Goal: Information Seeking & Learning: Learn about a topic

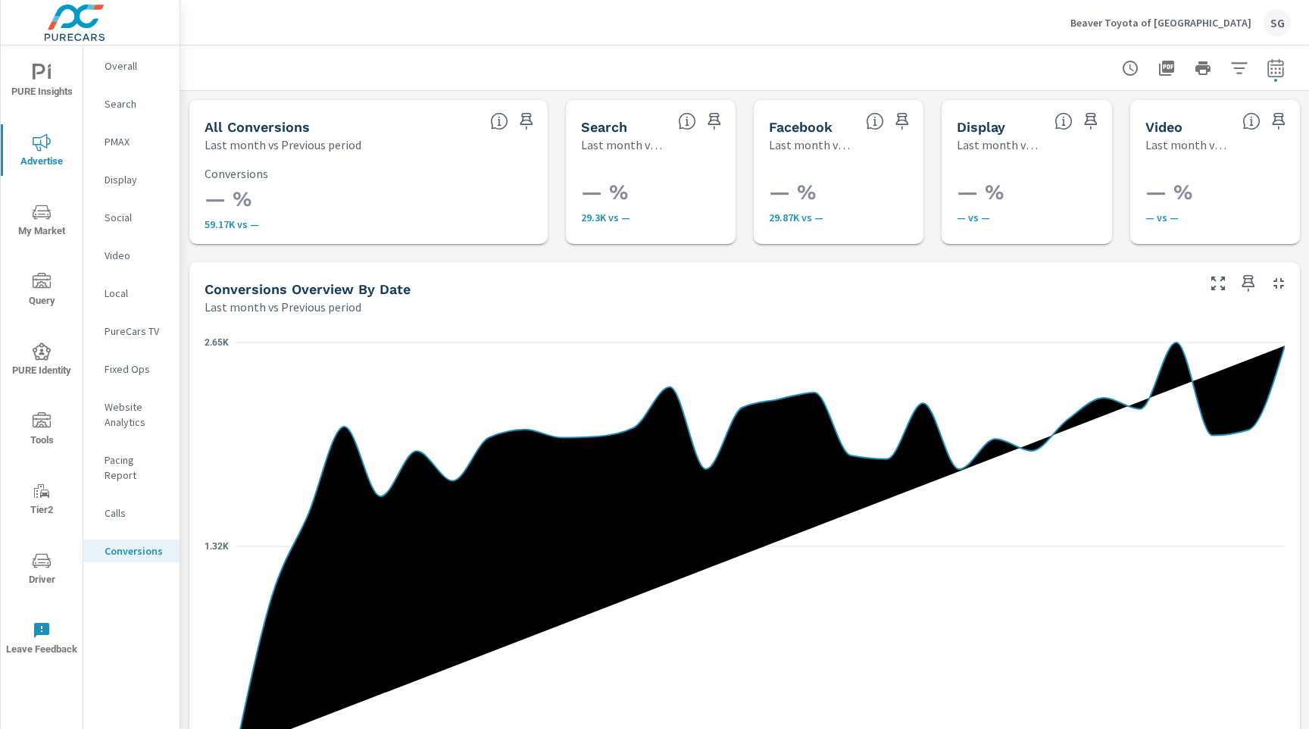
scroll to position [243, 0]
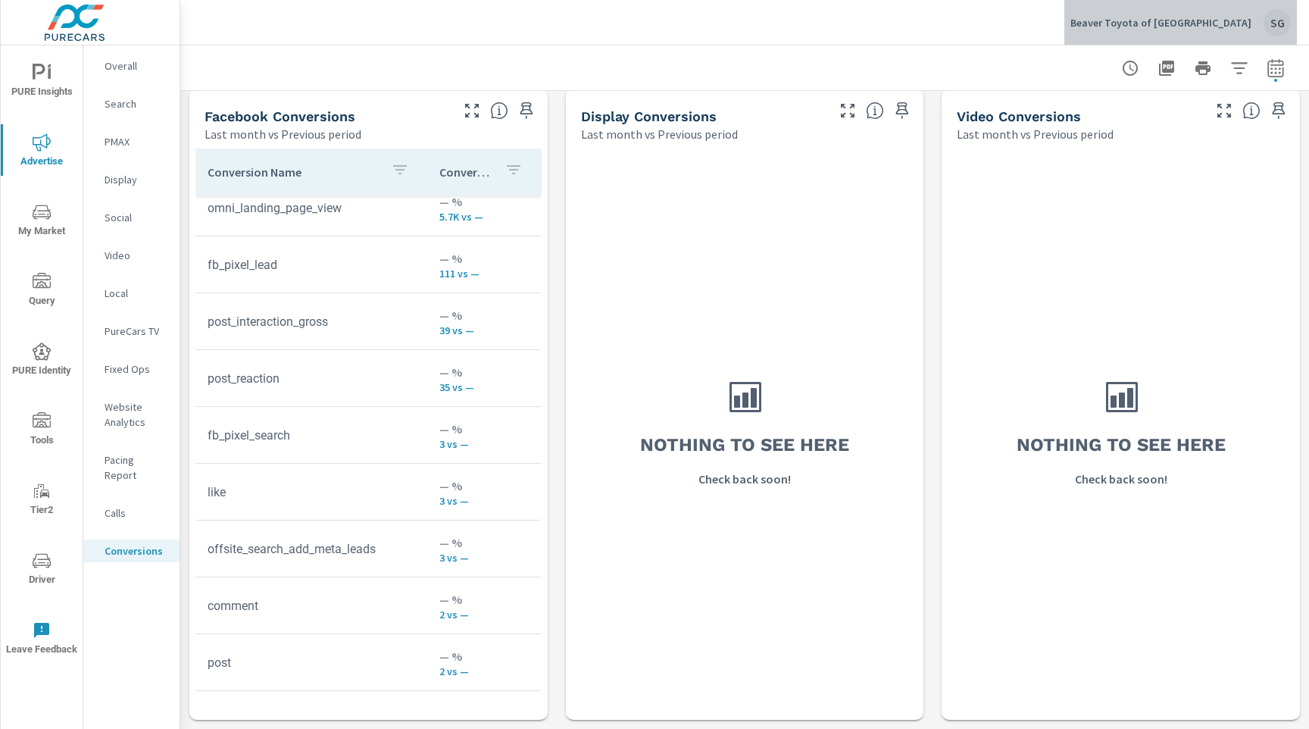
click at [1264, 27] on div "SG" at bounding box center [1276, 22] width 27 height 27
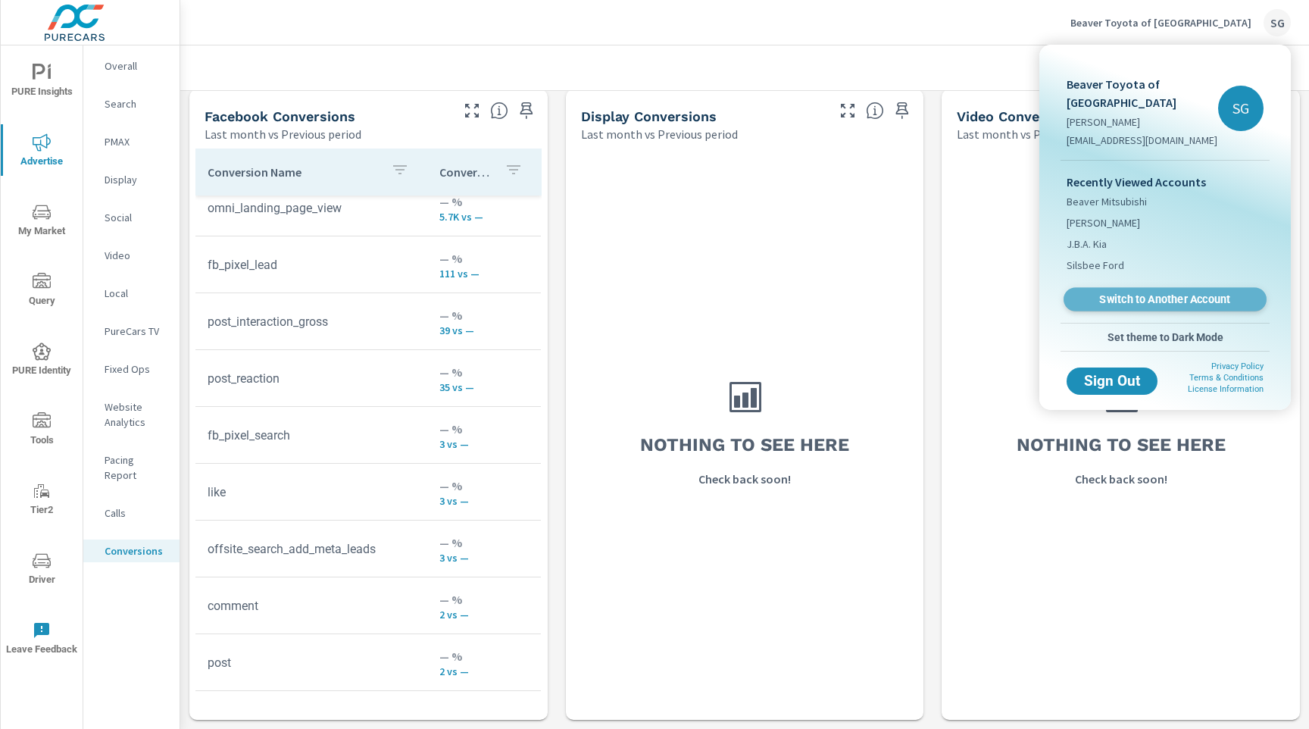
click at [1139, 298] on span "Switch to Another Account" at bounding box center [1165, 299] width 186 height 14
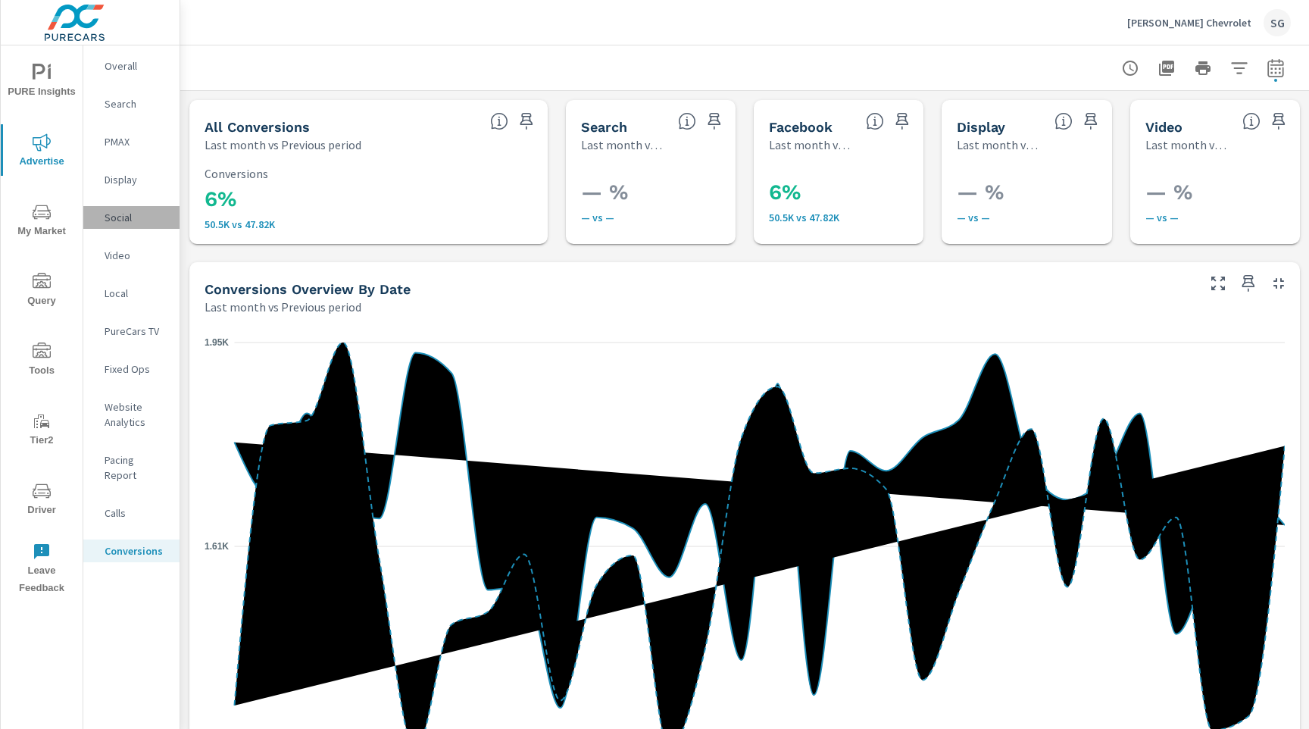
click at [118, 215] on p "Social" at bounding box center [136, 217] width 63 height 15
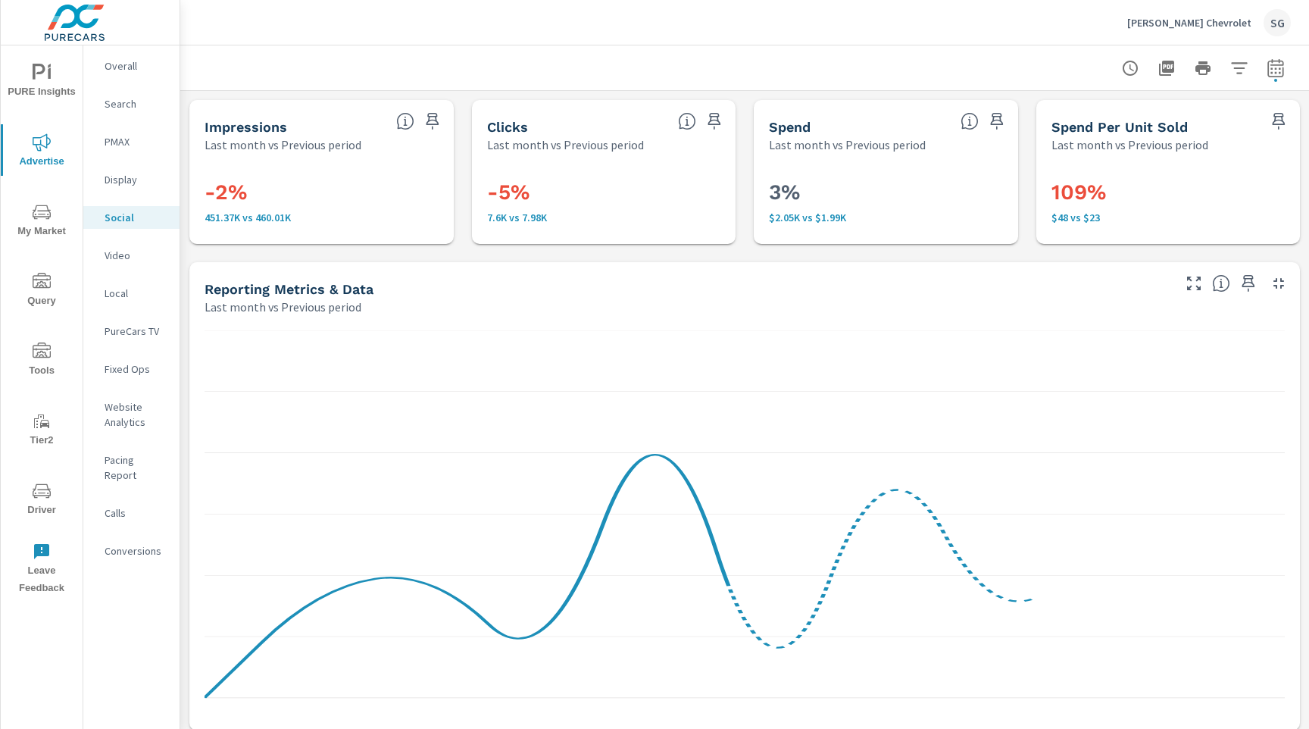
click at [284, 252] on div "Impressions Last month vs Previous period -2% 451.37K vs 460.01K Clicks Last mo…" at bounding box center [744, 739] width 1128 height 1297
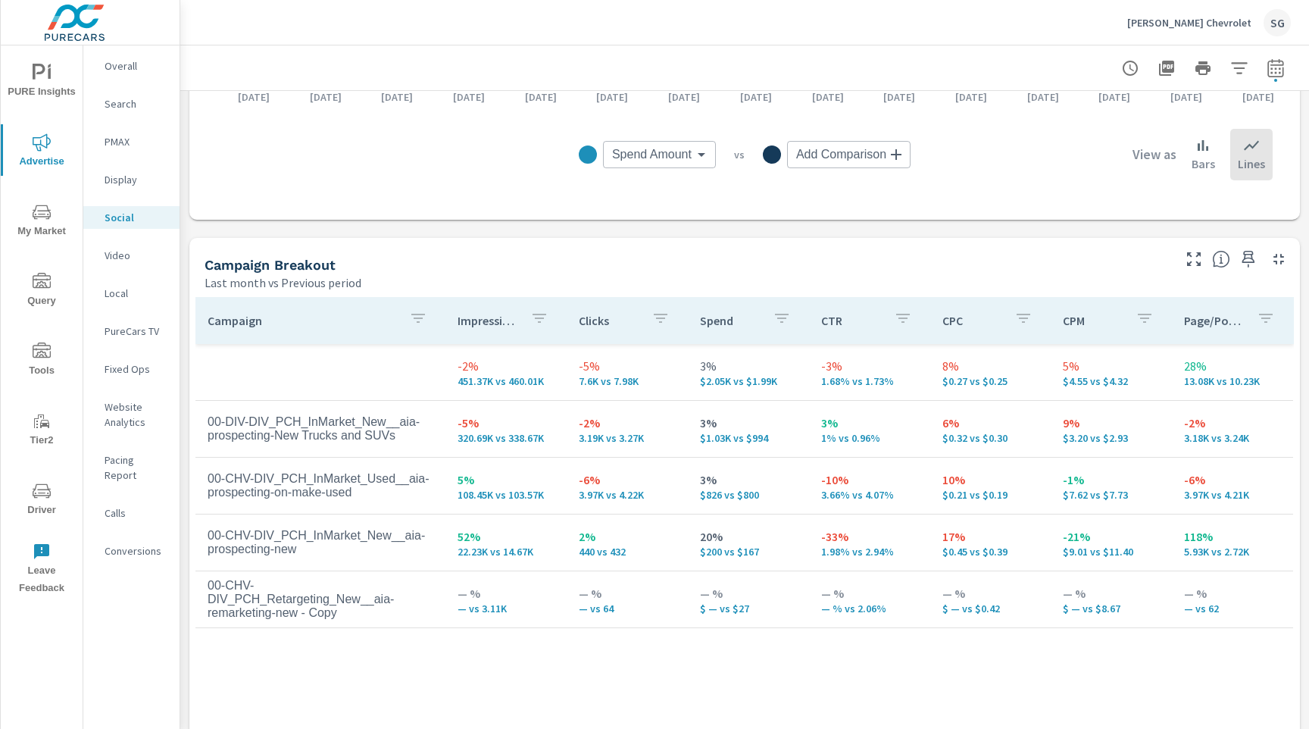
scroll to position [570, 0]
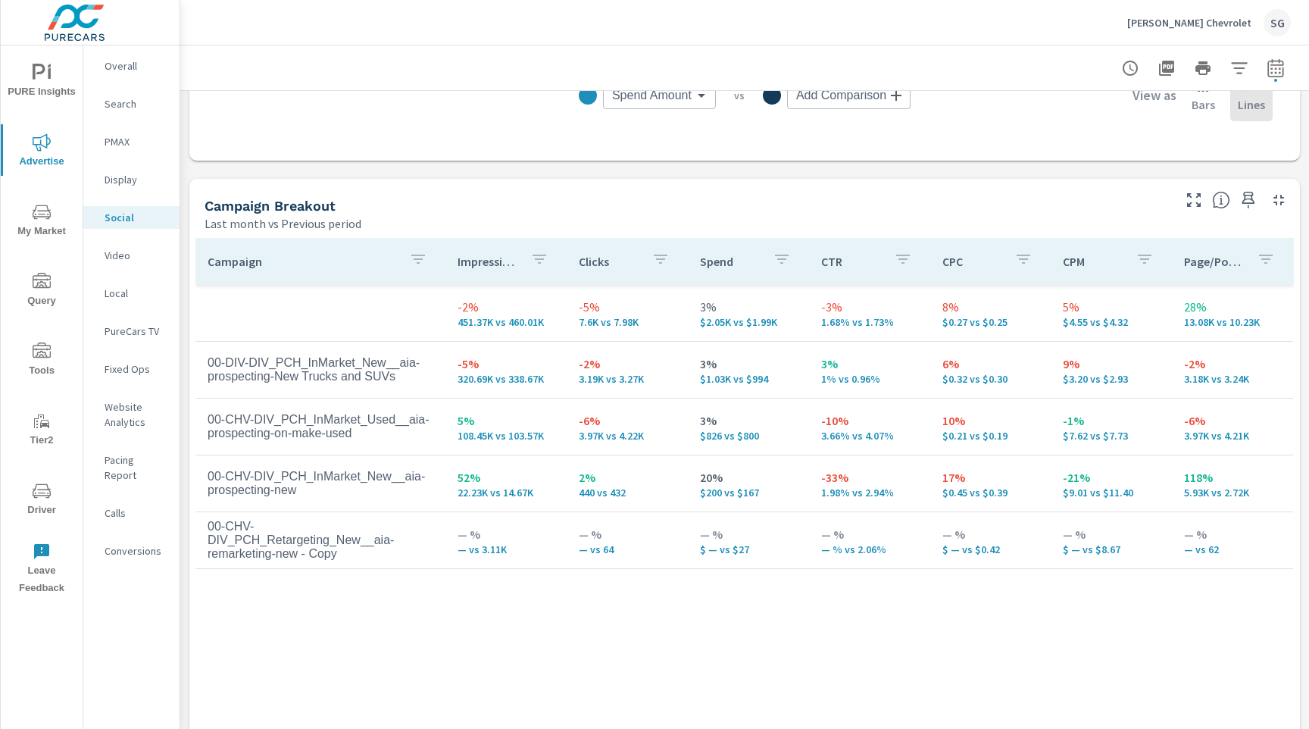
click at [52, 498] on span "Driver" at bounding box center [41, 500] width 73 height 37
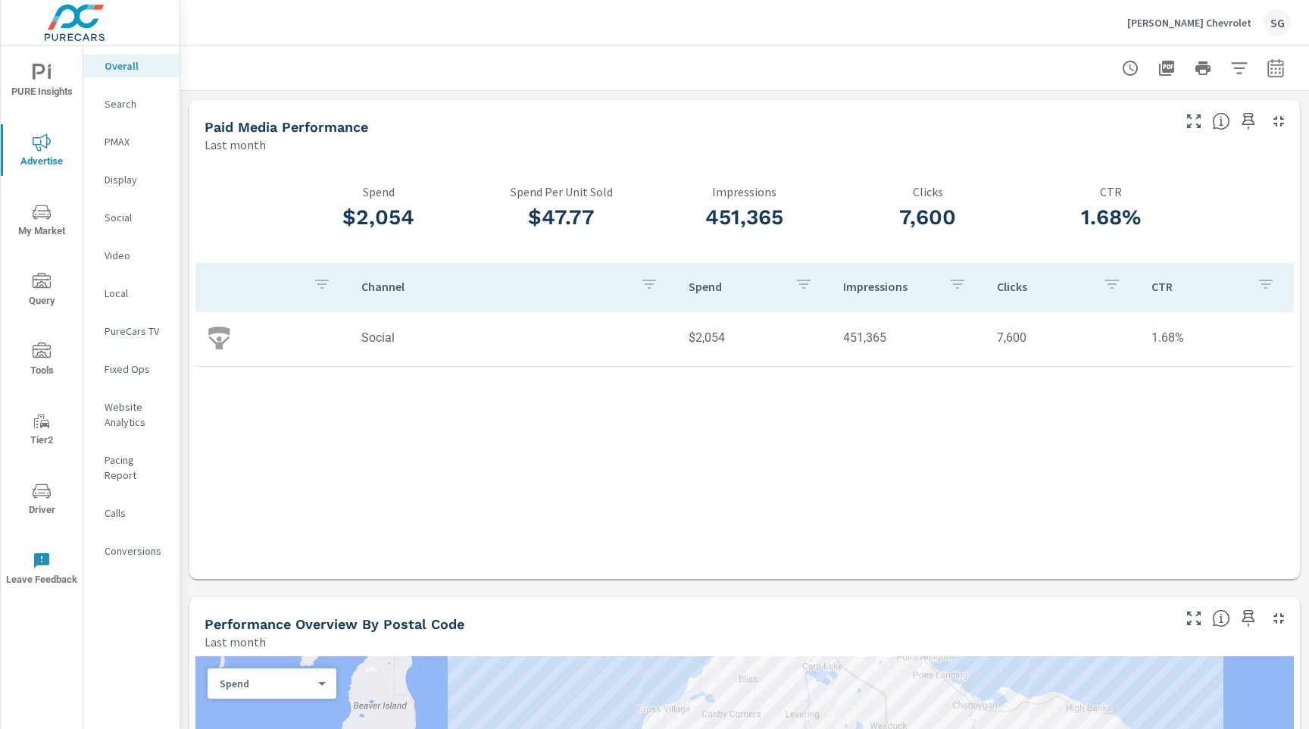
click at [117, 224] on p "Social" at bounding box center [136, 217] width 63 height 15
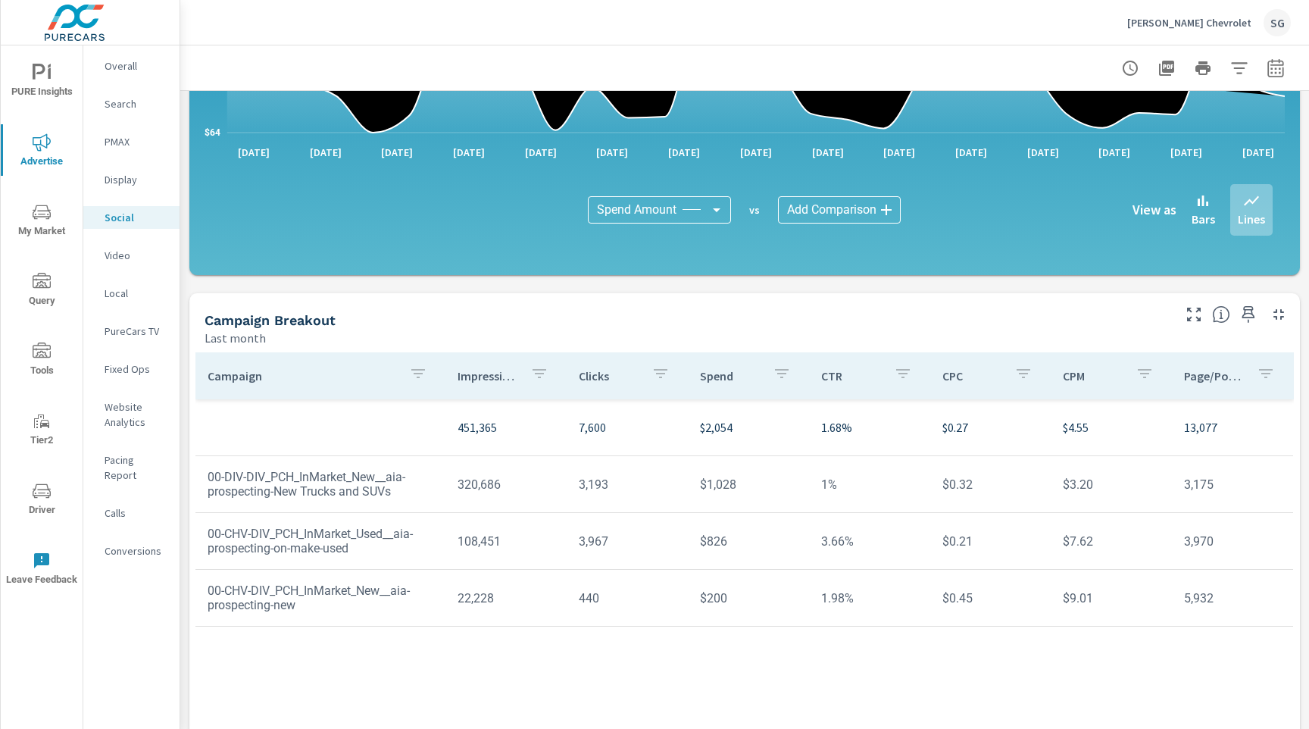
scroll to position [356, 0]
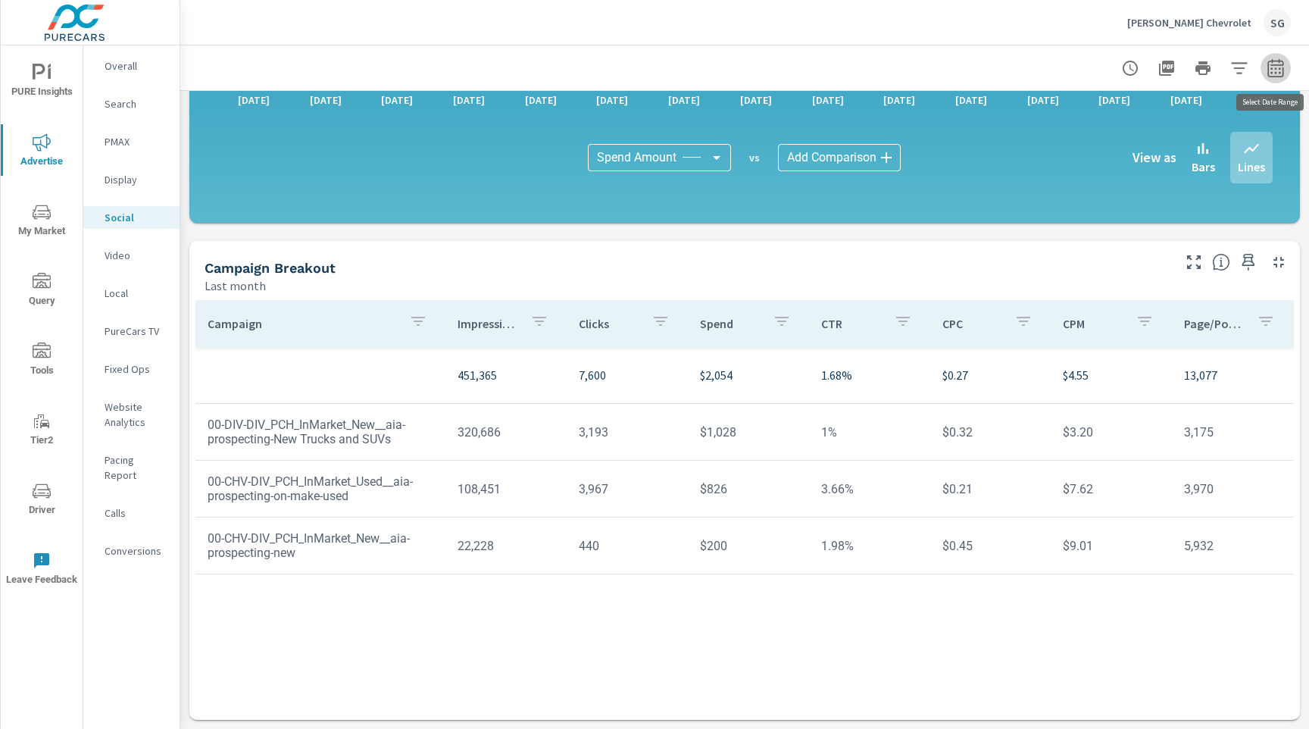
click at [1275, 76] on icon "button" at bounding box center [1275, 67] width 16 height 18
select select "Last month"
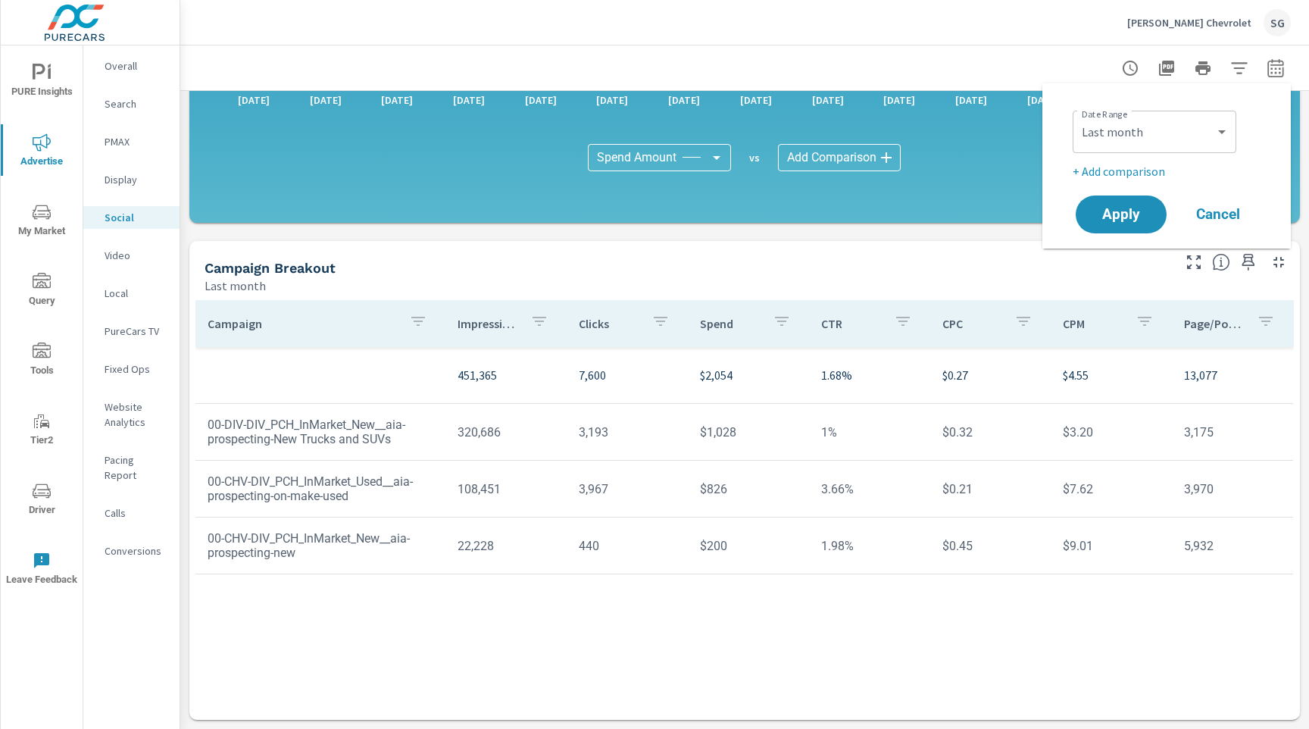
click at [1110, 170] on p "+ Add comparison" at bounding box center [1169, 171] width 194 height 18
select select "Previous period"
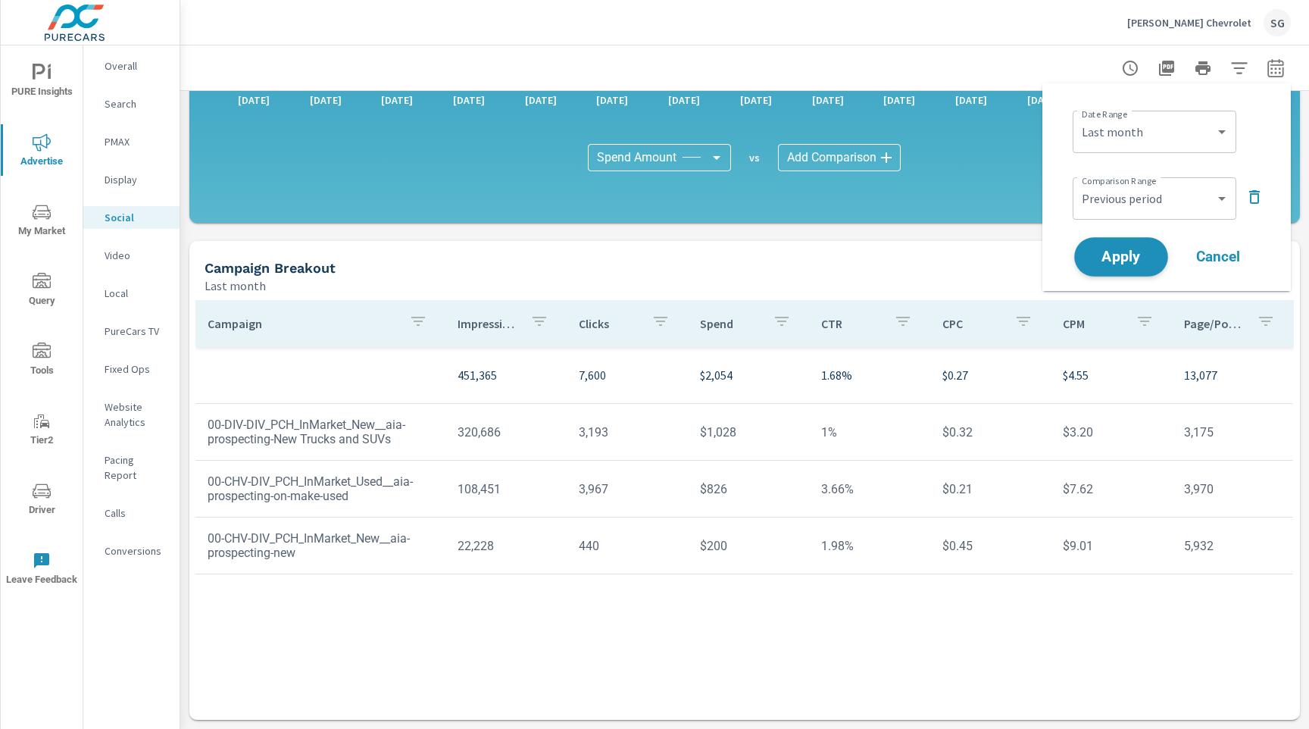
click at [1113, 250] on span "Apply" at bounding box center [1121, 257] width 62 height 14
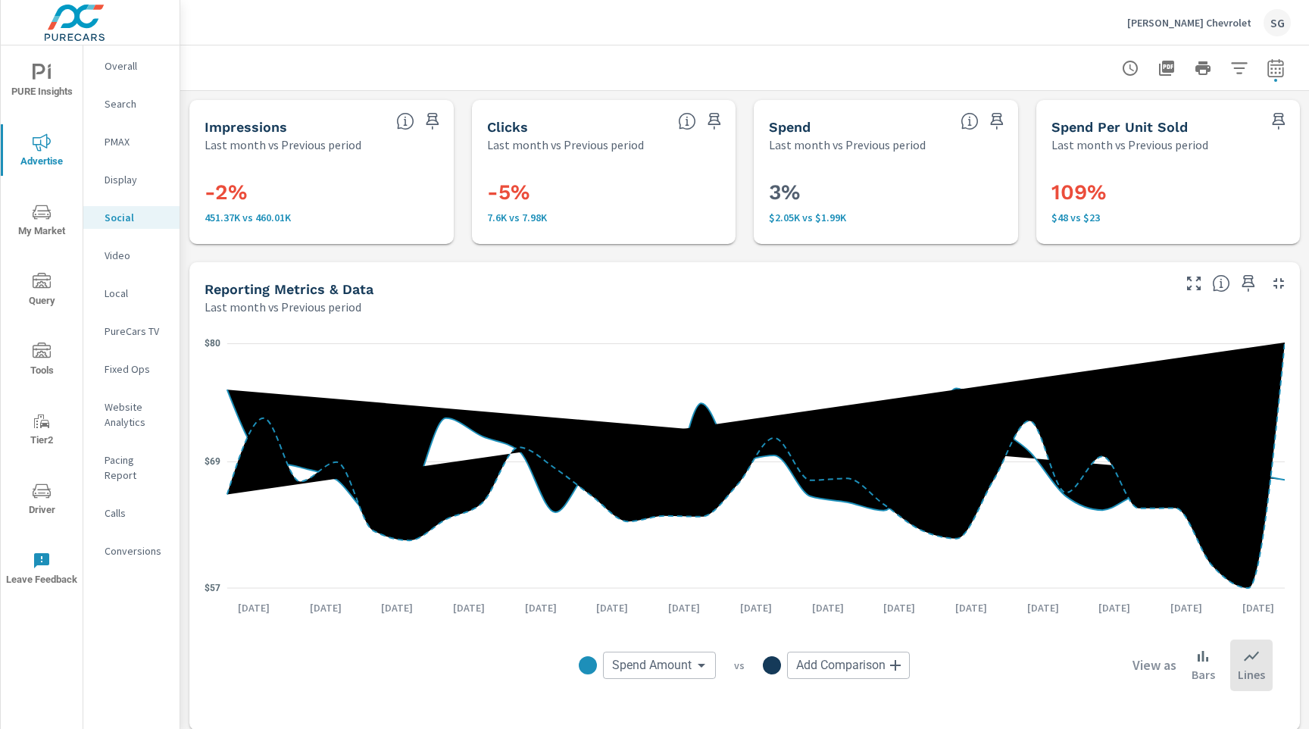
click at [1262, 78] on div at bounding box center [1203, 68] width 176 height 30
click at [1274, 75] on icon "button" at bounding box center [1275, 68] width 18 height 18
select select "Last month"
select select "Previous period"
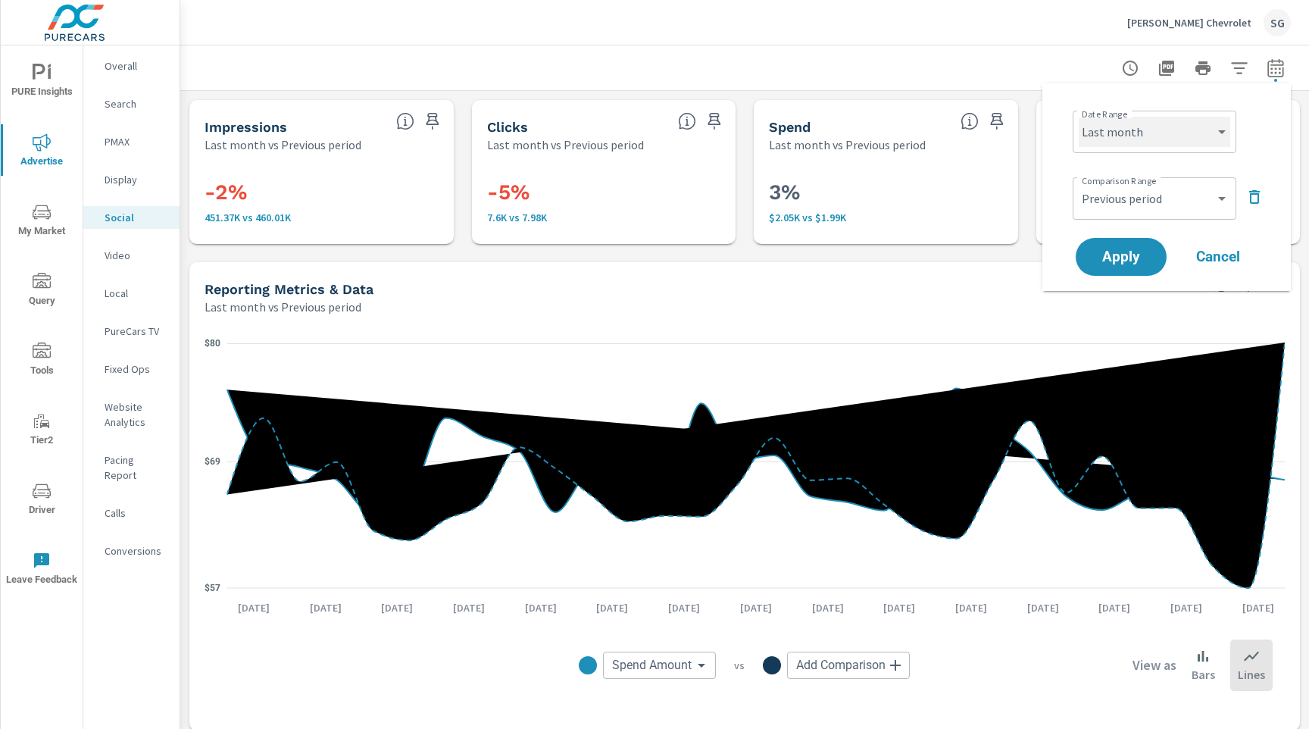
click at [1191, 128] on select "Custom Yesterday Last week Last 7 days Last 14 days Last 30 days Last 45 days L…" at bounding box center [1153, 132] width 151 height 30
click at [1078, 117] on select "Custom Yesterday Last week Last 7 days Last 14 days Last 30 days Last 45 days L…" at bounding box center [1153, 132] width 151 height 30
select select "Last 30 days"
click at [1119, 256] on span "Apply" at bounding box center [1121, 257] width 62 height 14
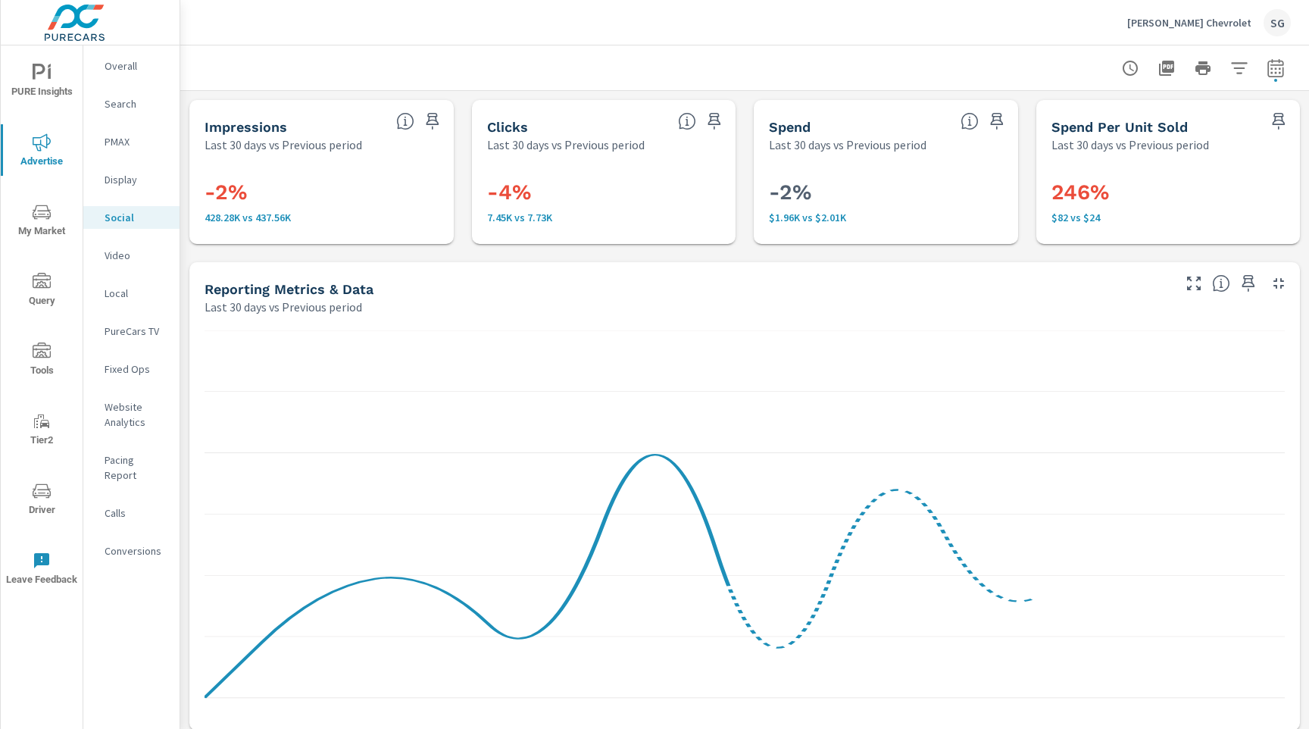
click at [411, 254] on div "Impressions Last 30 days vs Previous period -2% 428.28K vs 437.56K Clicks Last …" at bounding box center [744, 739] width 1128 height 1297
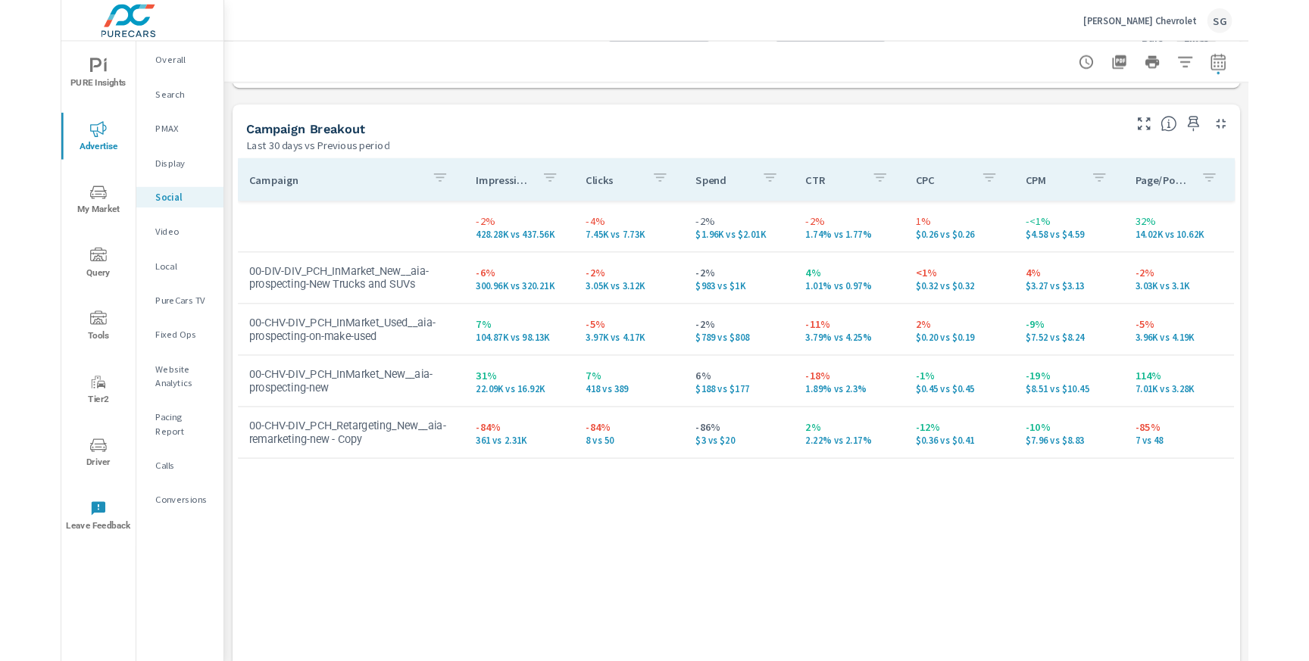
scroll to position [632, 0]
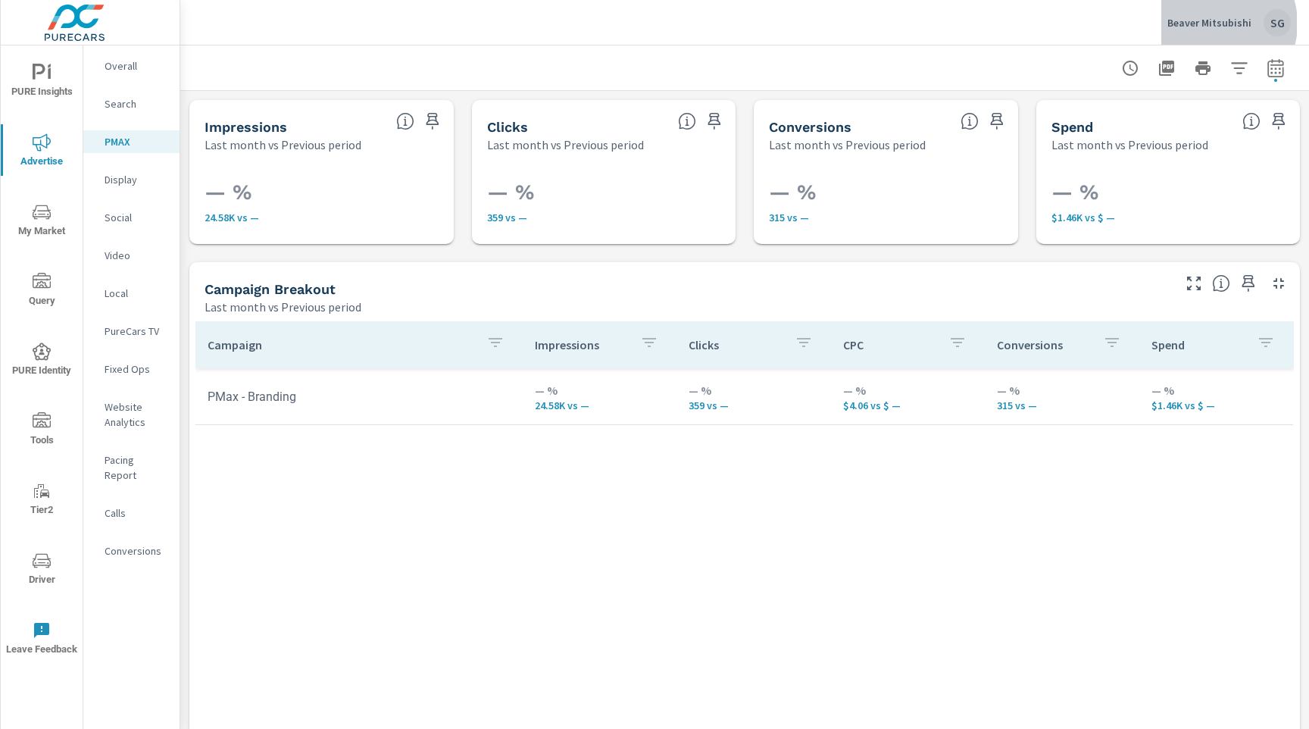
click at [1218, 23] on p "Beaver Mitsubishi" at bounding box center [1209, 23] width 84 height 14
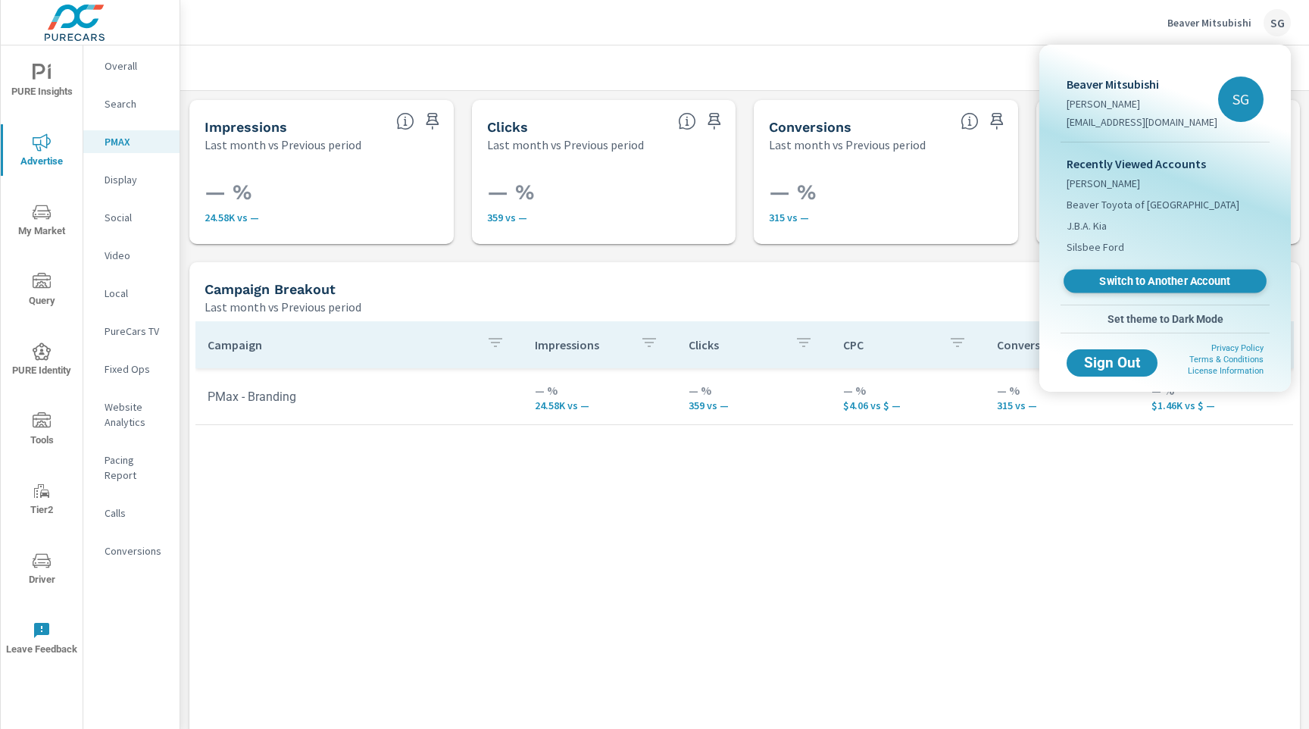
click at [1169, 286] on span "Switch to Another Account" at bounding box center [1165, 281] width 186 height 14
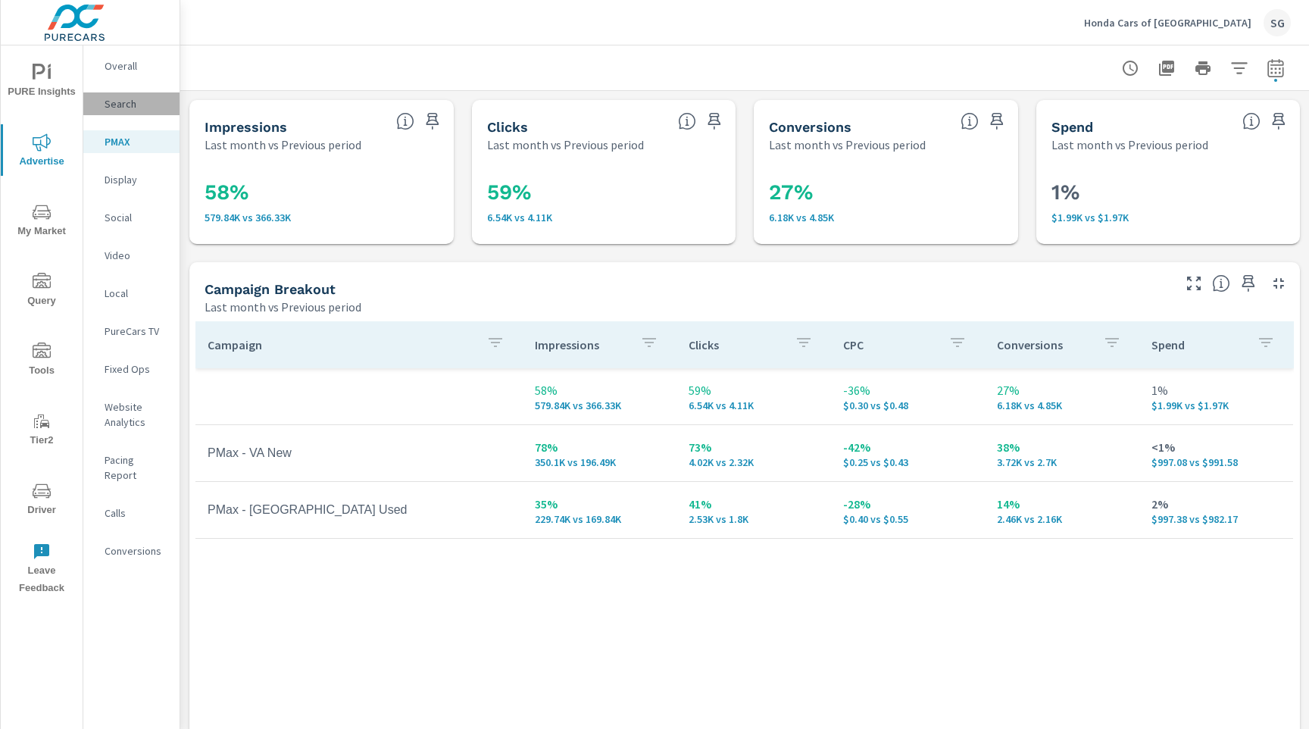
click at [126, 104] on p "Search" at bounding box center [136, 103] width 63 height 15
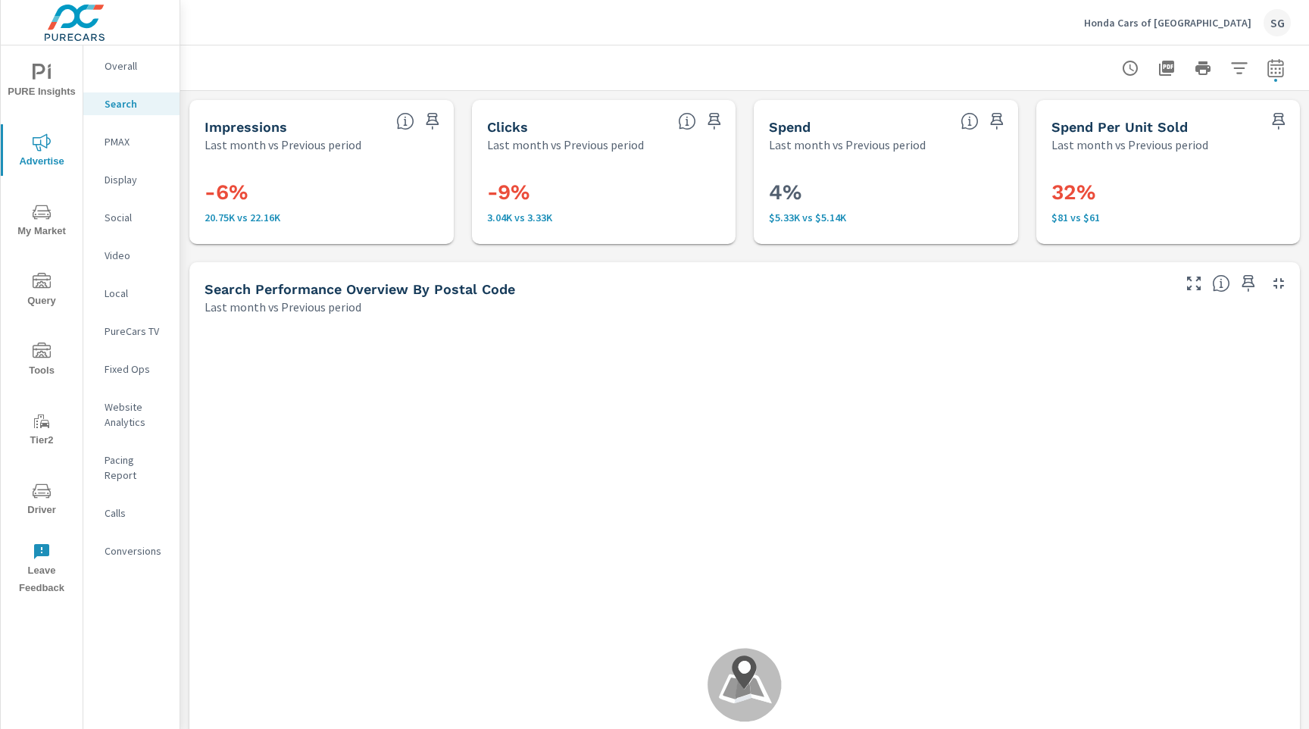
scroll to position [357, 0]
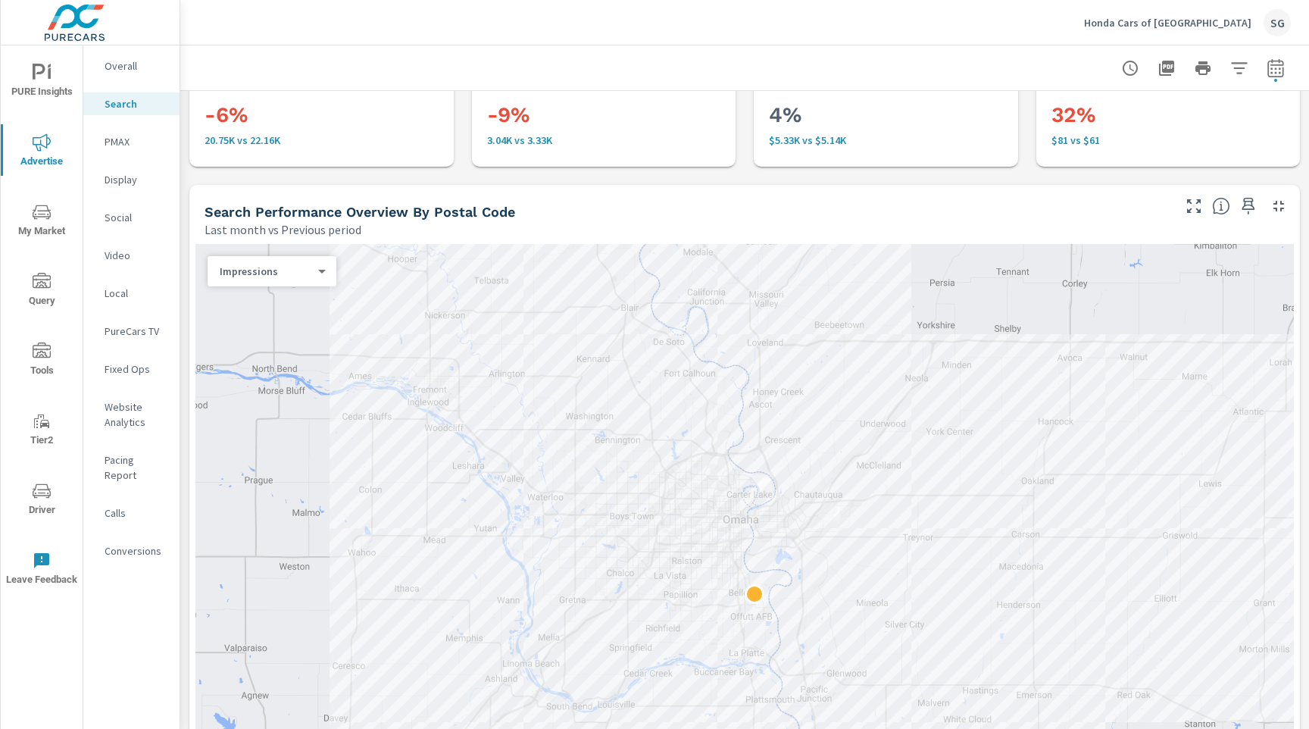
scroll to position [134, 0]
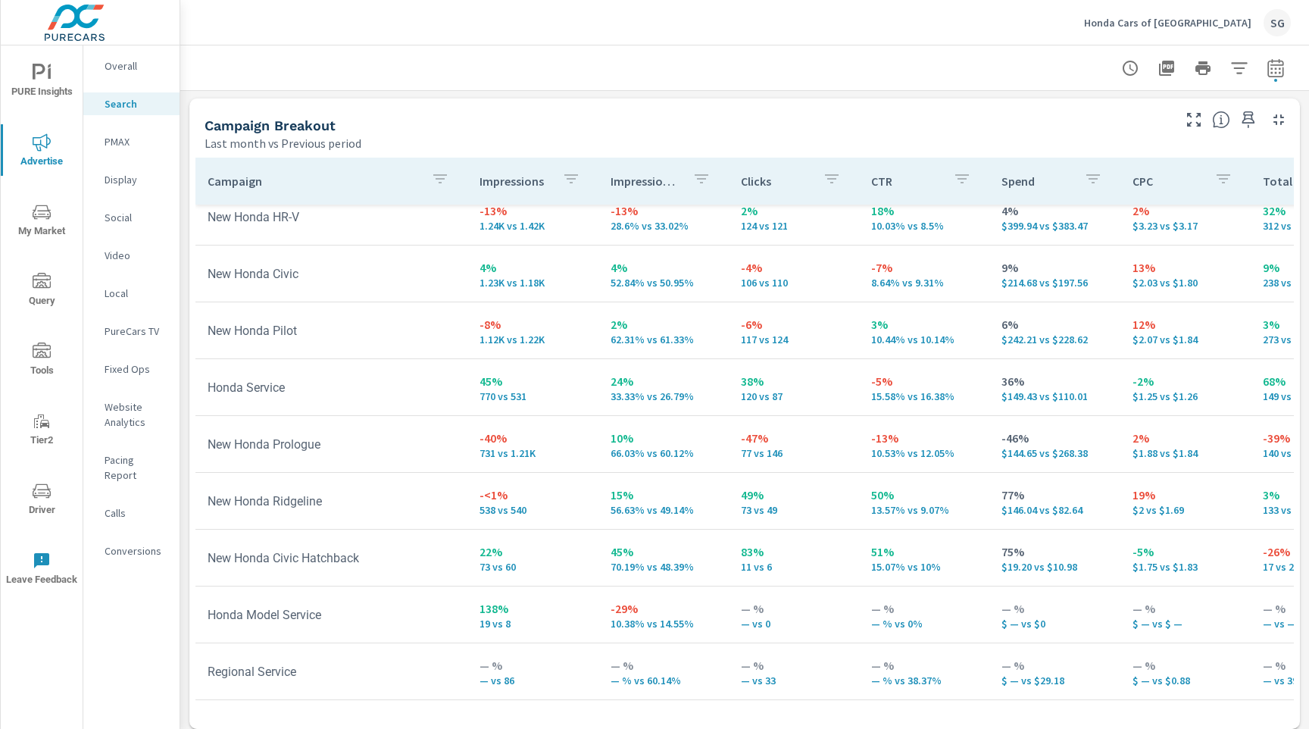
scroll to position [1469, 0]
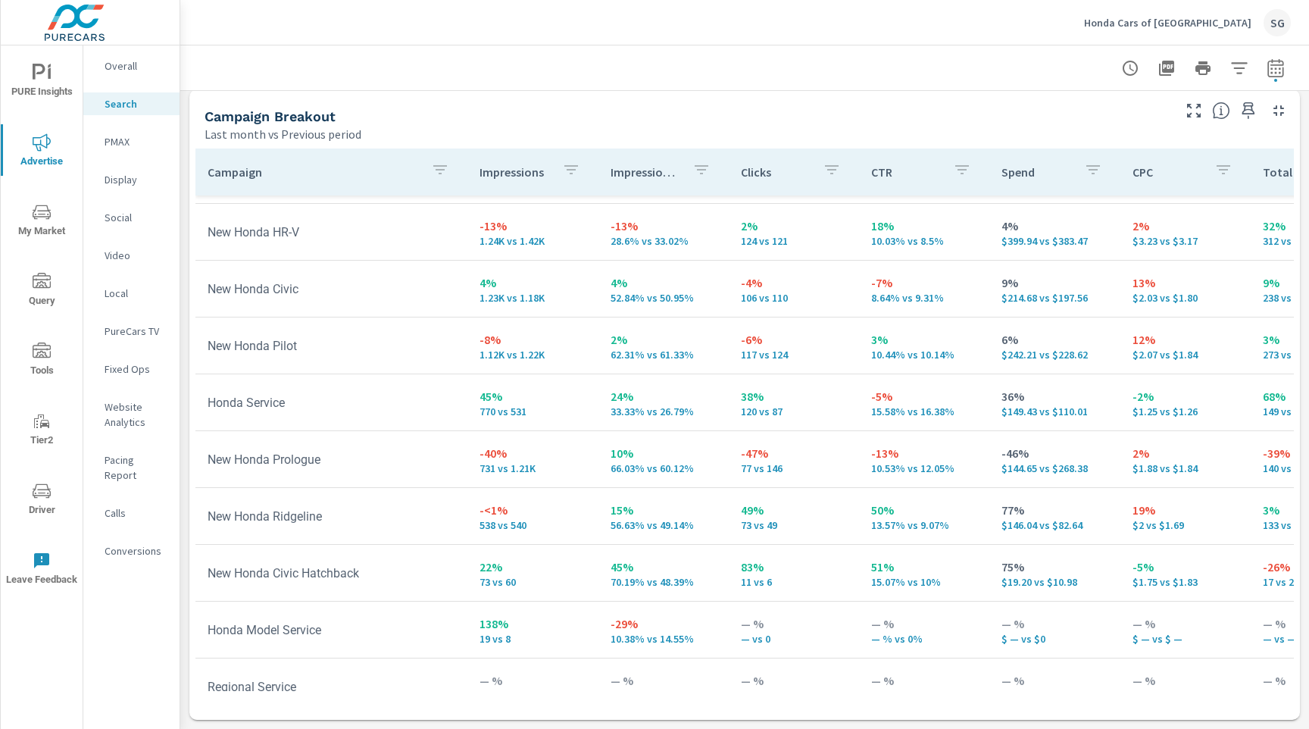
scroll to position [357, 0]
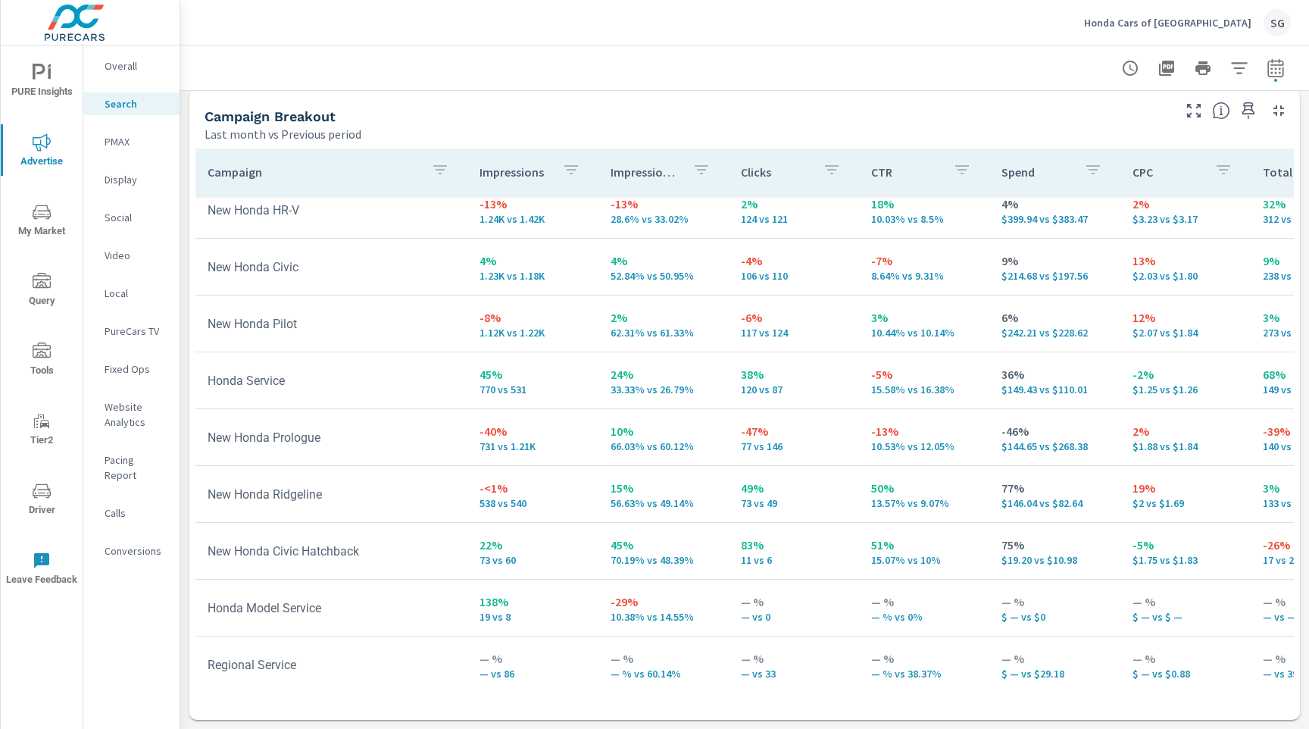
scroll to position [357, 0]
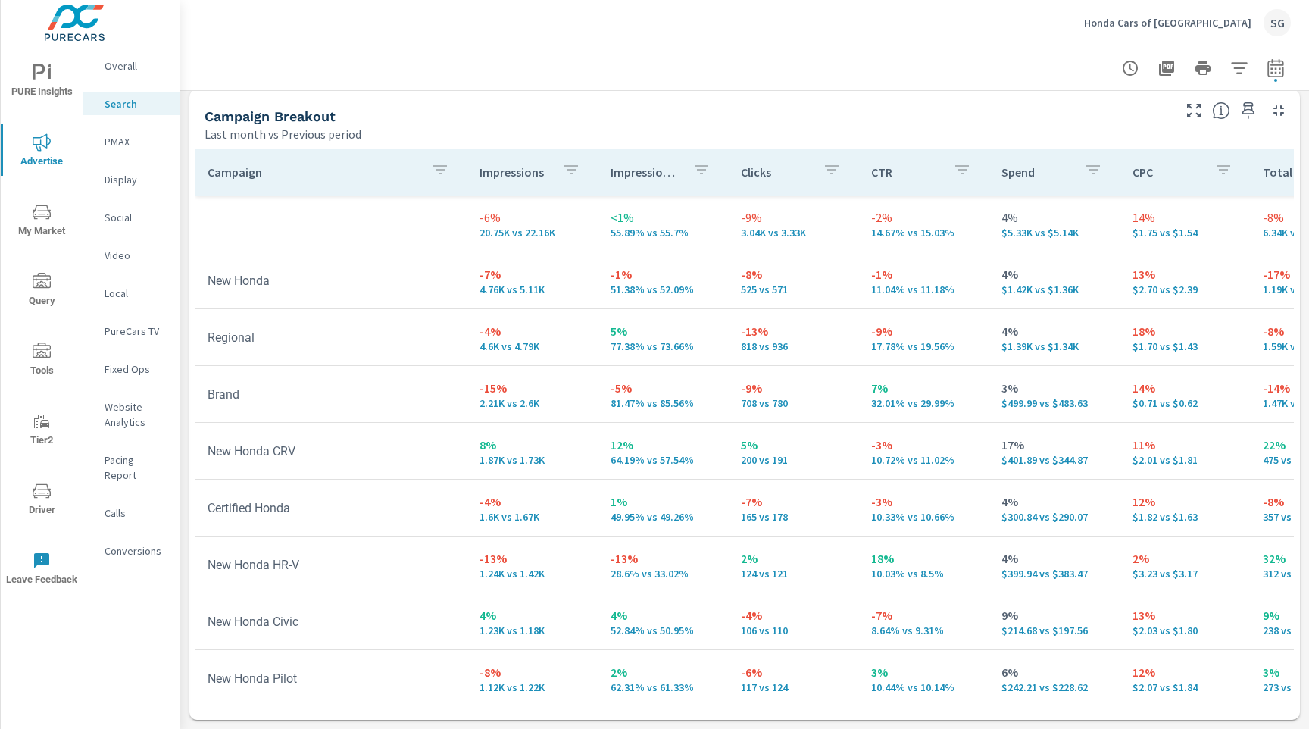
click at [120, 182] on p "Display" at bounding box center [136, 179] width 63 height 15
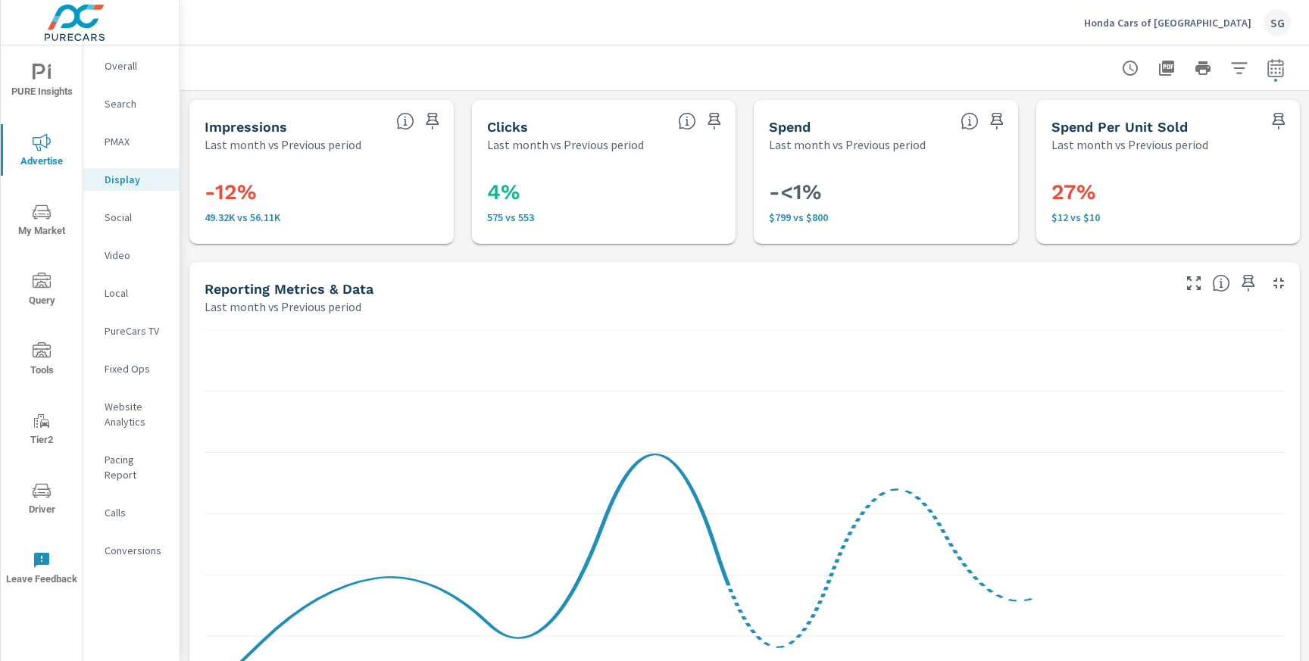
click at [48, 499] on icon "nav menu" at bounding box center [42, 491] width 18 height 18
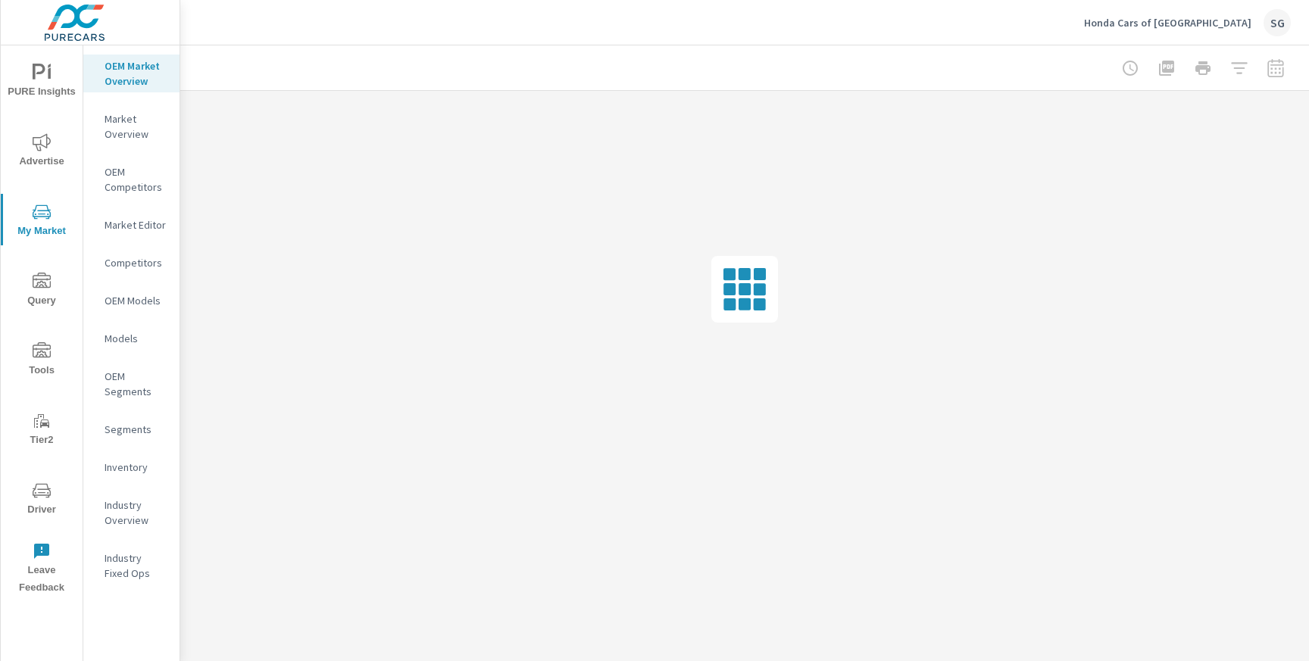
click at [1282, 65] on div at bounding box center [1203, 68] width 176 height 30
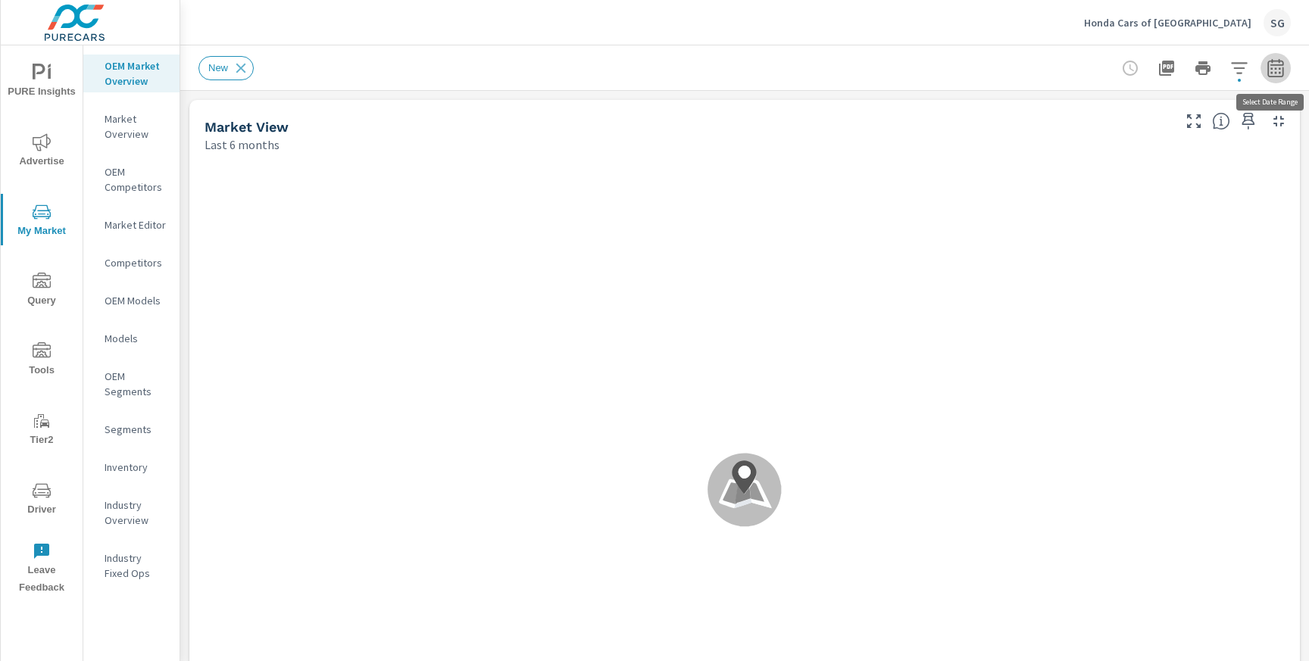
click at [1277, 73] on icon "button" at bounding box center [1275, 68] width 18 height 18
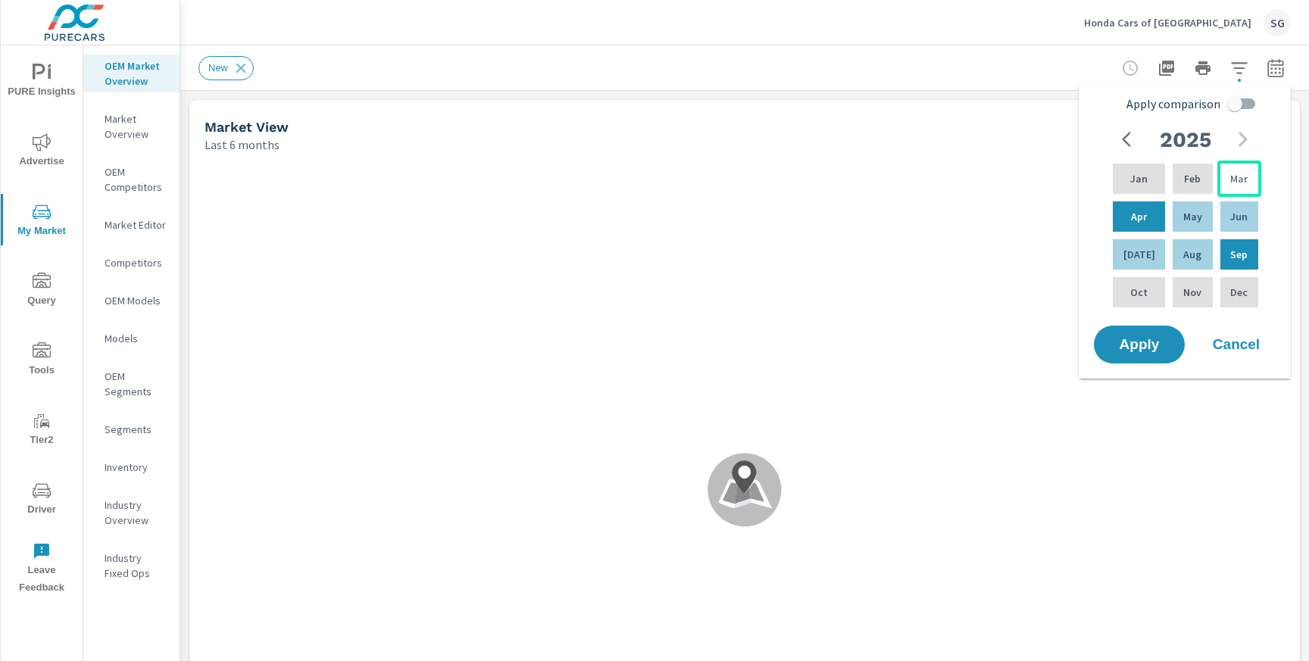
click at [1233, 176] on p "Mar" at bounding box center [1238, 178] width 17 height 15
click at [1198, 248] on div "Aug" at bounding box center [1191, 254] width 45 height 36
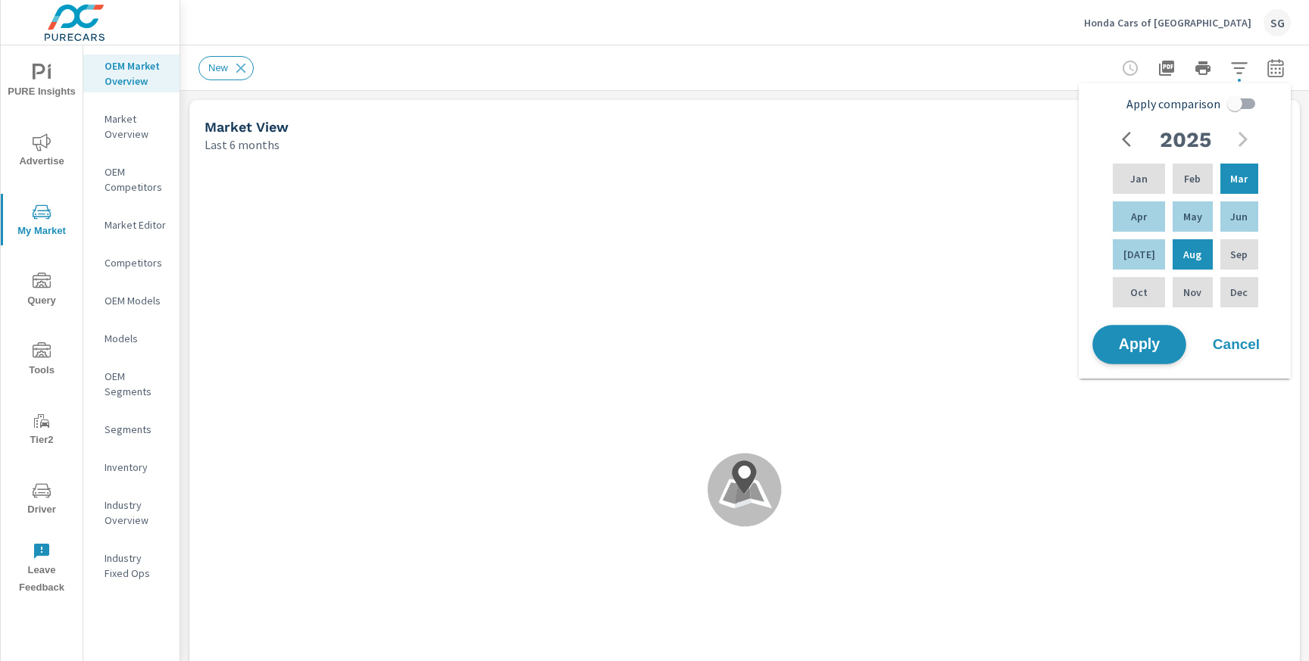
click at [1143, 342] on span "Apply" at bounding box center [1139, 345] width 62 height 14
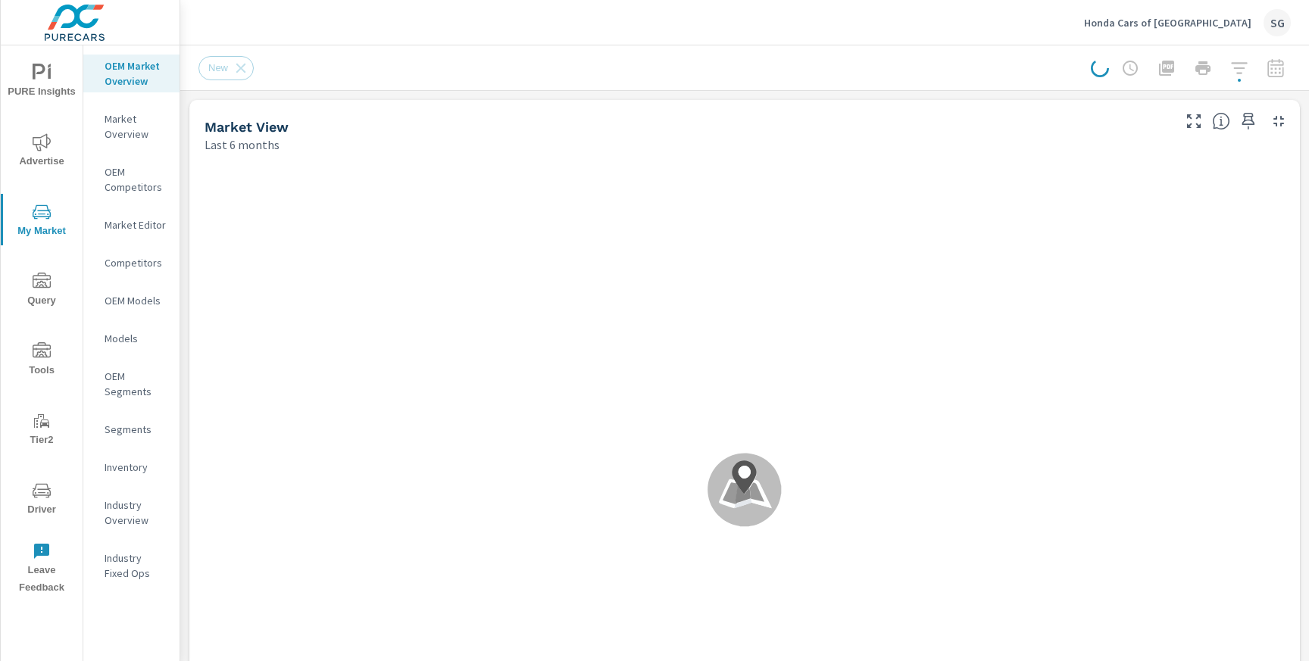
click at [1269, 78] on div at bounding box center [1191, 68] width 200 height 30
click at [1278, 68] on div at bounding box center [1191, 68] width 200 height 30
click at [1275, 73] on icon "button" at bounding box center [1275, 70] width 10 height 6
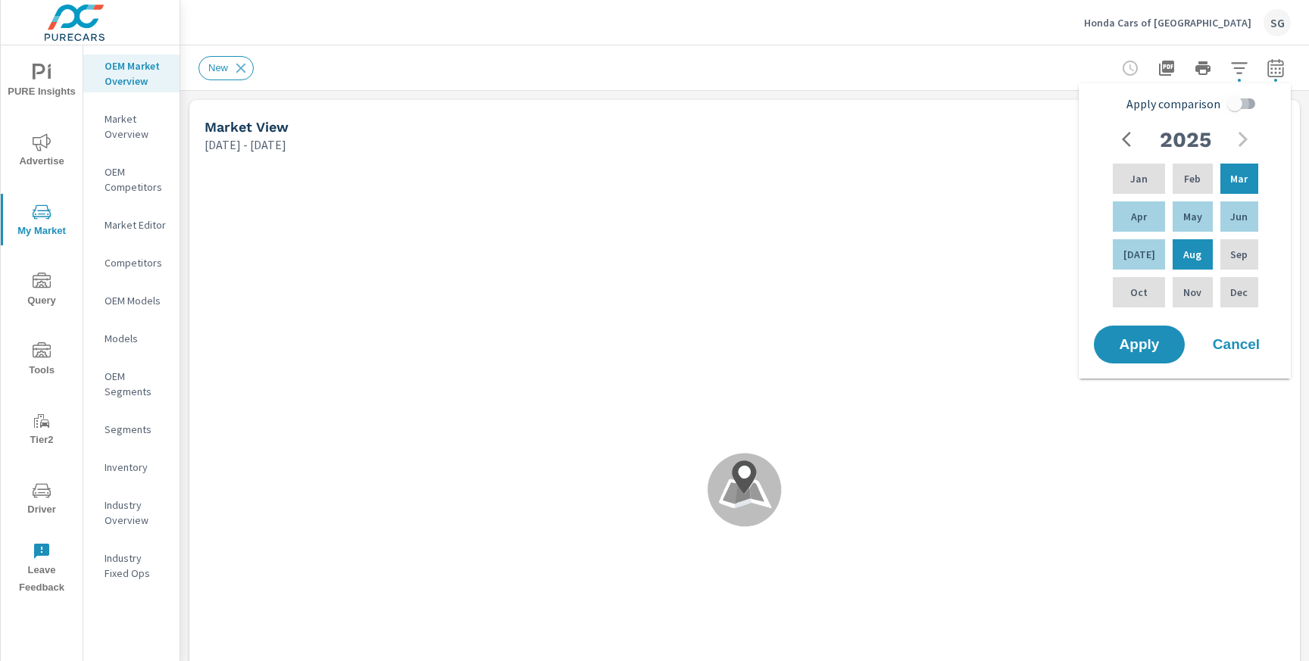
click at [1247, 103] on input "Apply comparison" at bounding box center [1234, 103] width 86 height 29
checkbox input "true"
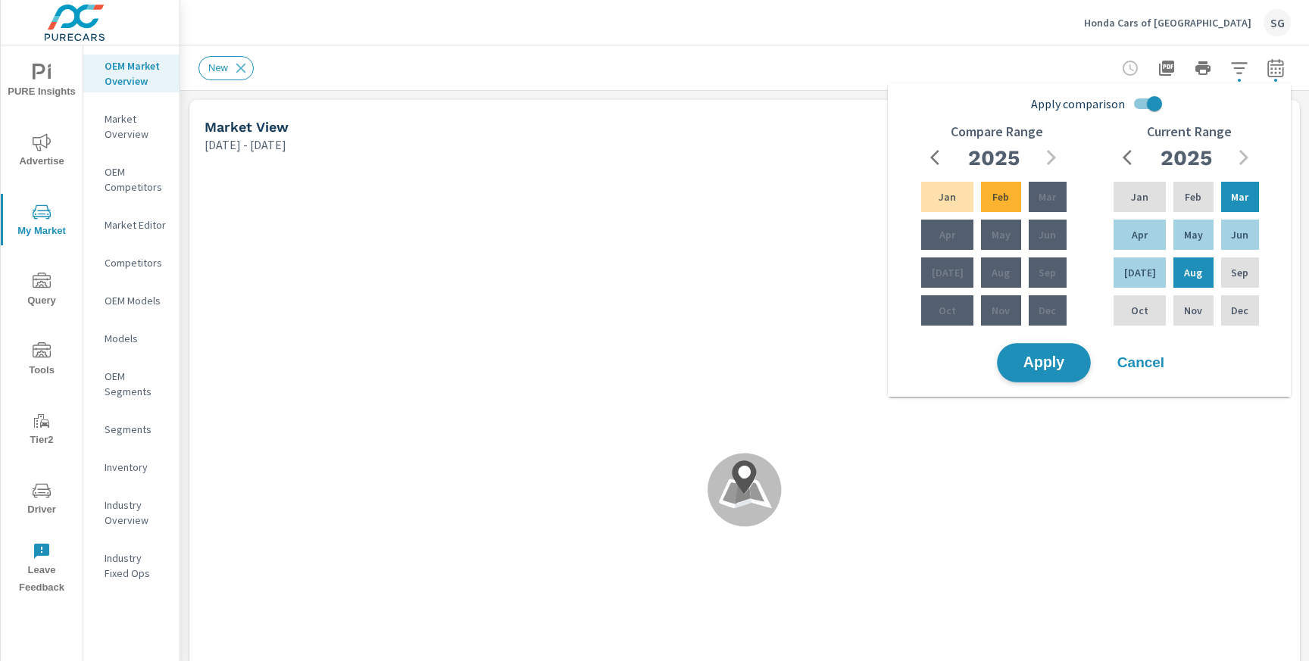
click at [1050, 362] on span "Apply" at bounding box center [1044, 363] width 62 height 14
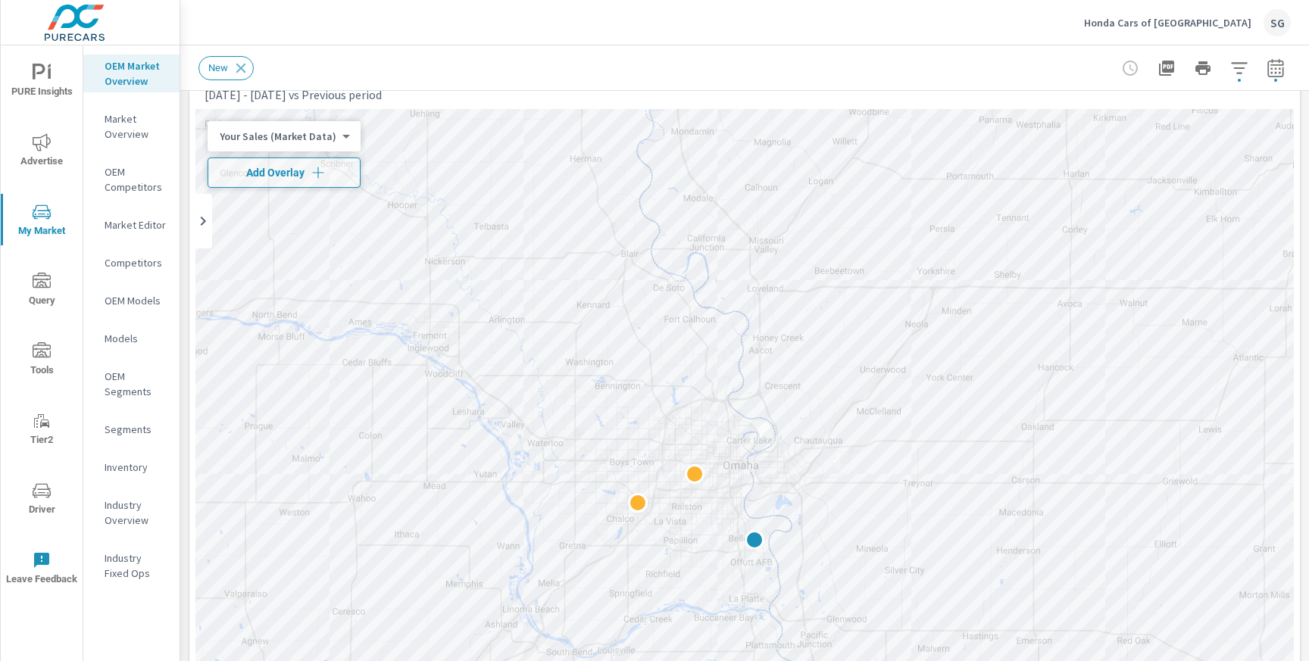
scroll to position [58, 0]
click at [287, 170] on span "Add Overlay" at bounding box center [283, 164] width 139 height 15
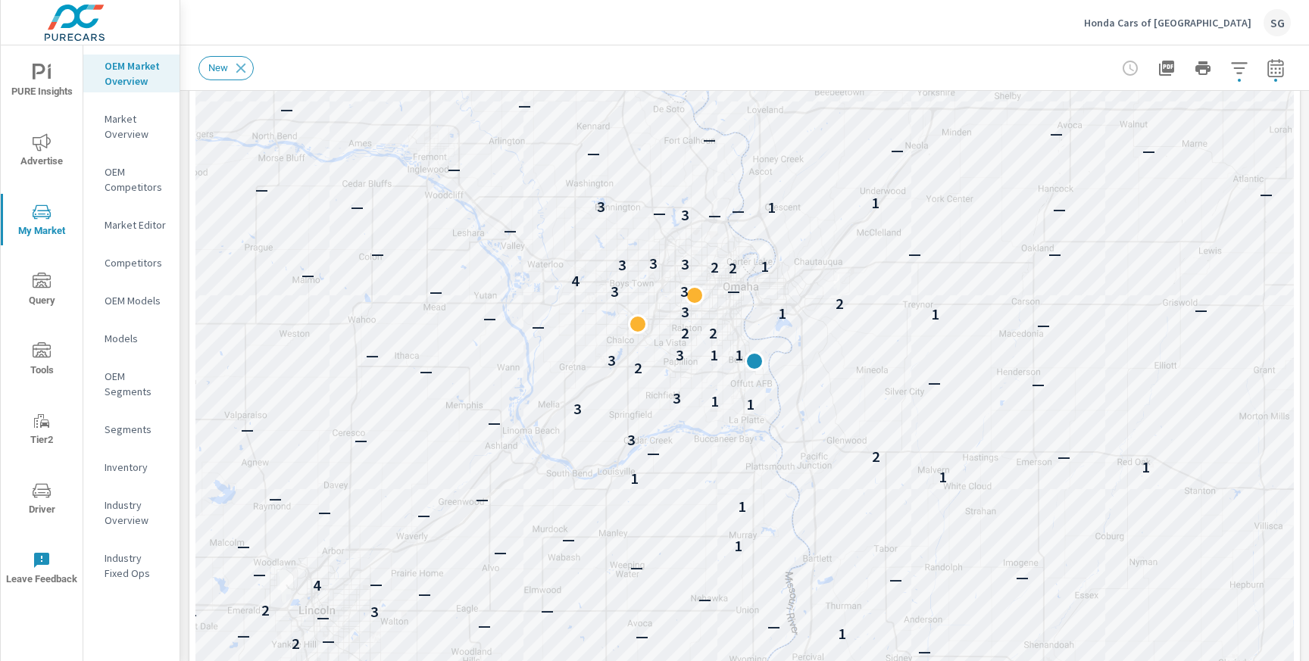
scroll to position [229, 0]
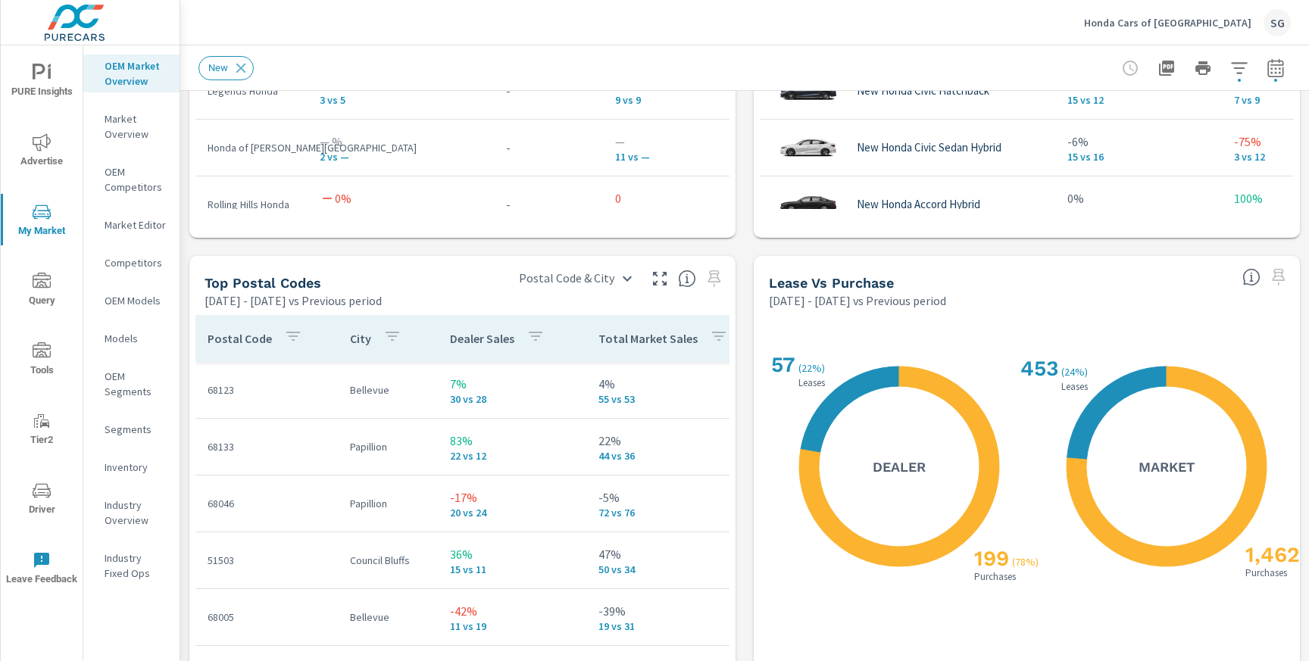
scroll to position [1625, 0]
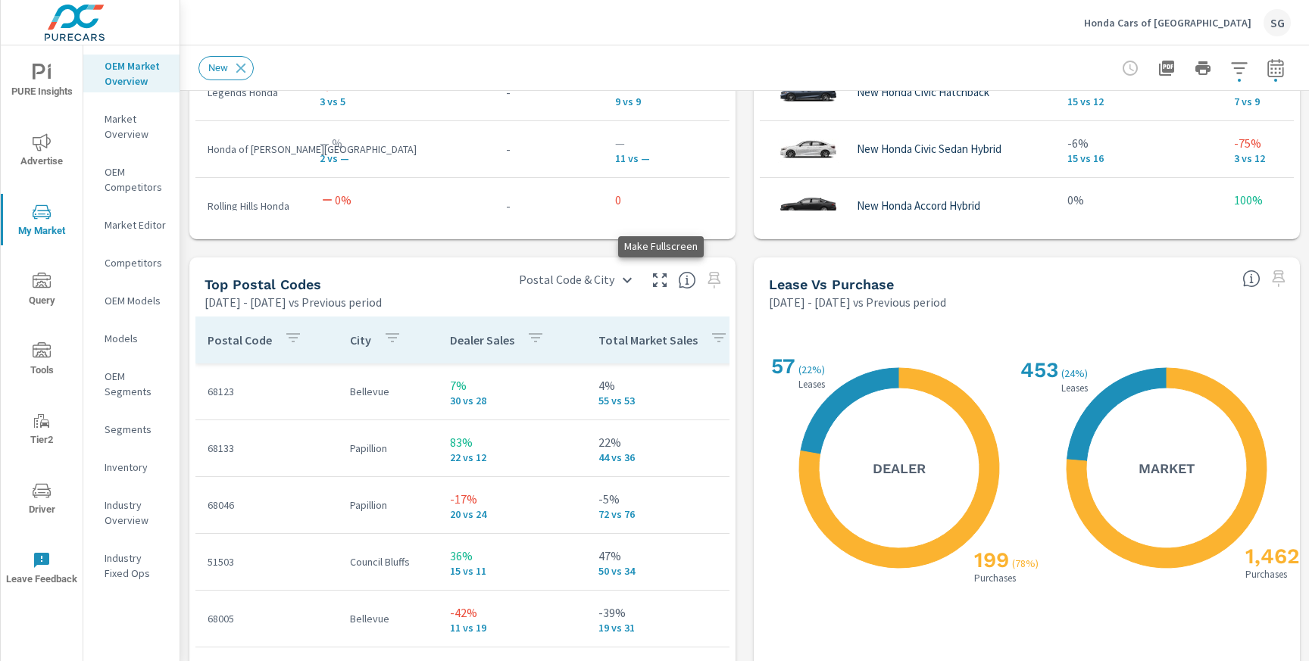
click at [658, 280] on icon "button" at bounding box center [660, 280] width 18 height 18
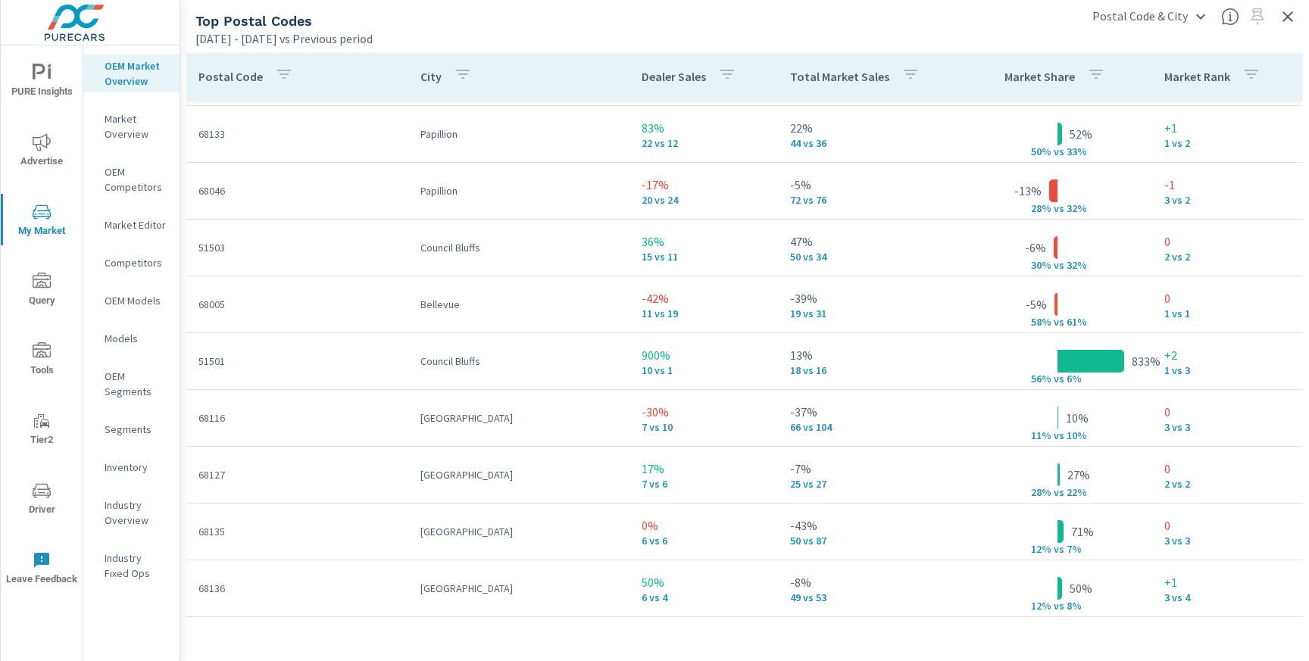
scroll to position [63, 0]
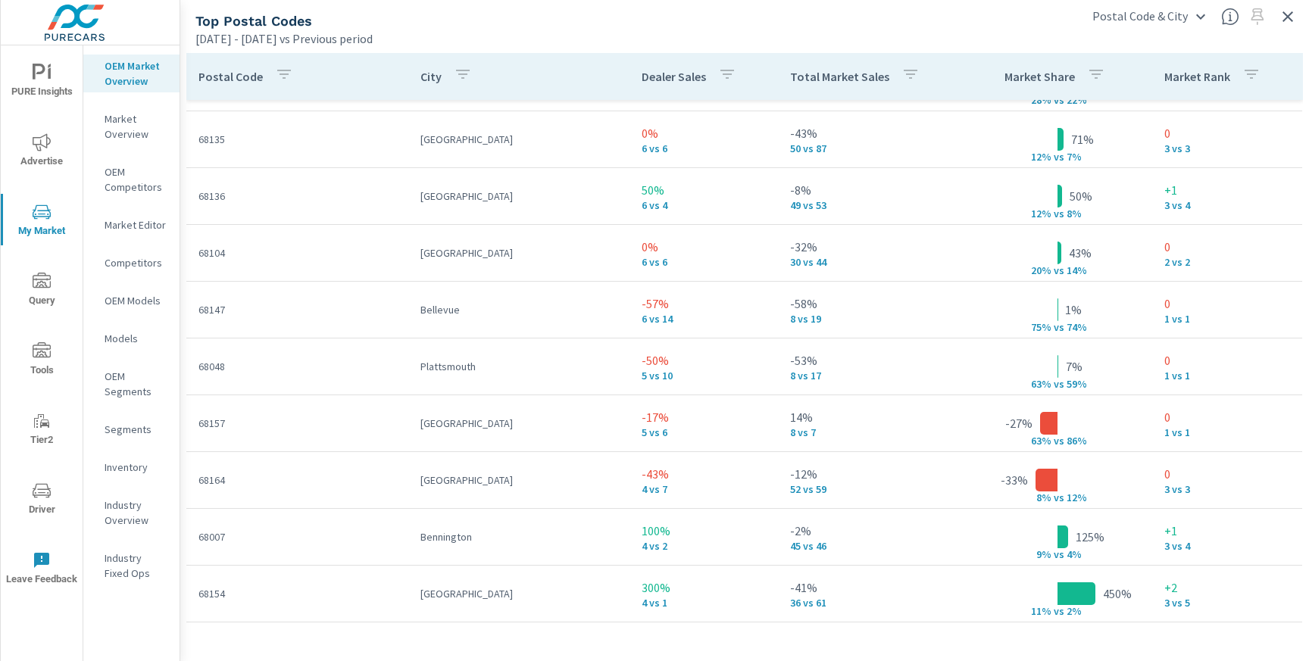
scroll to position [444, 0]
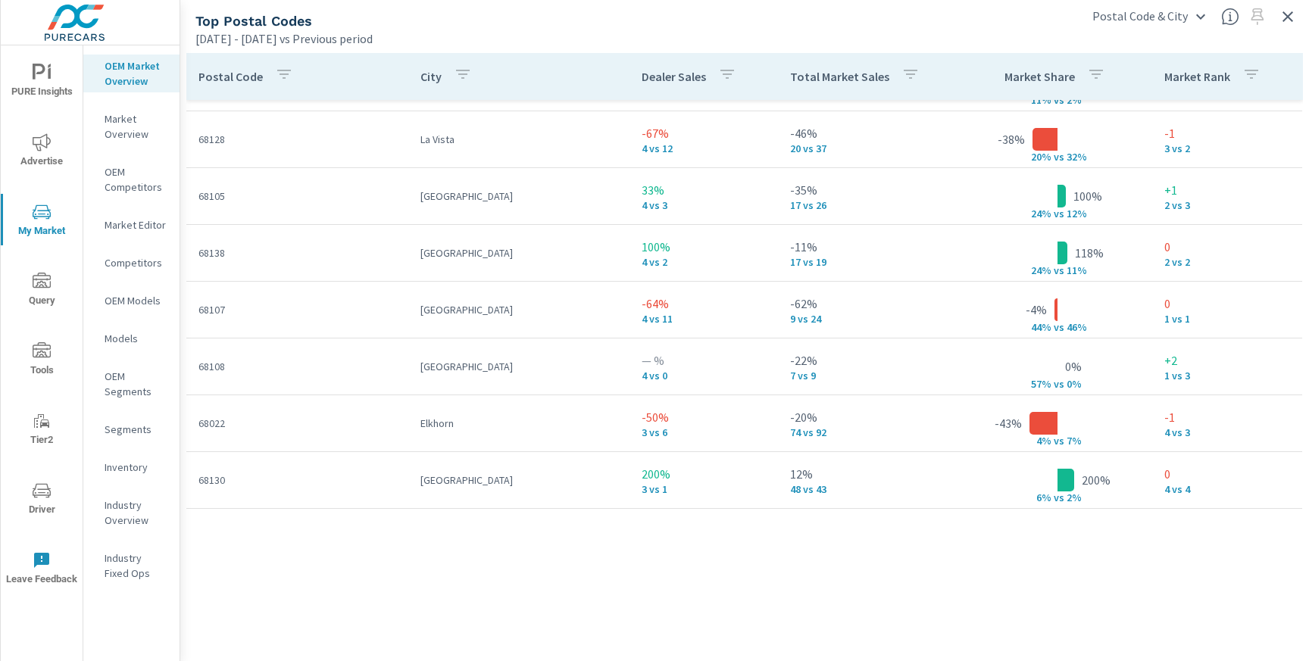
scroll to position [70, 0]
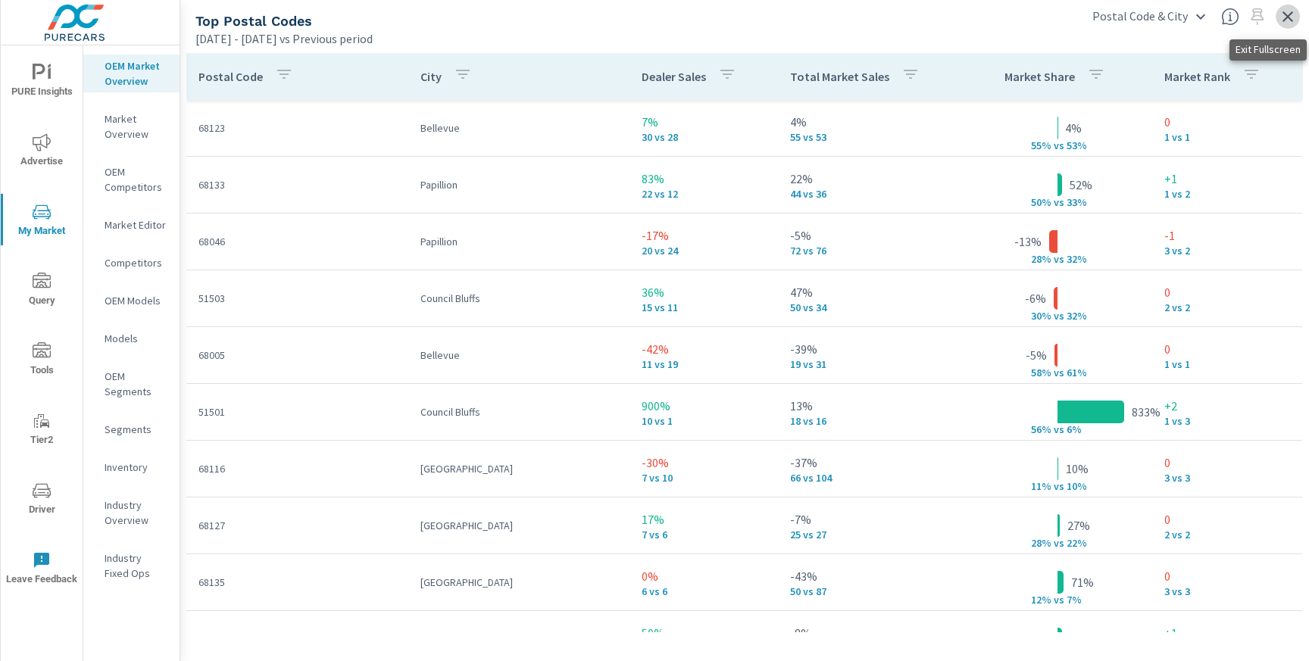
click at [1288, 11] on icon "button" at bounding box center [1287, 17] width 18 height 18
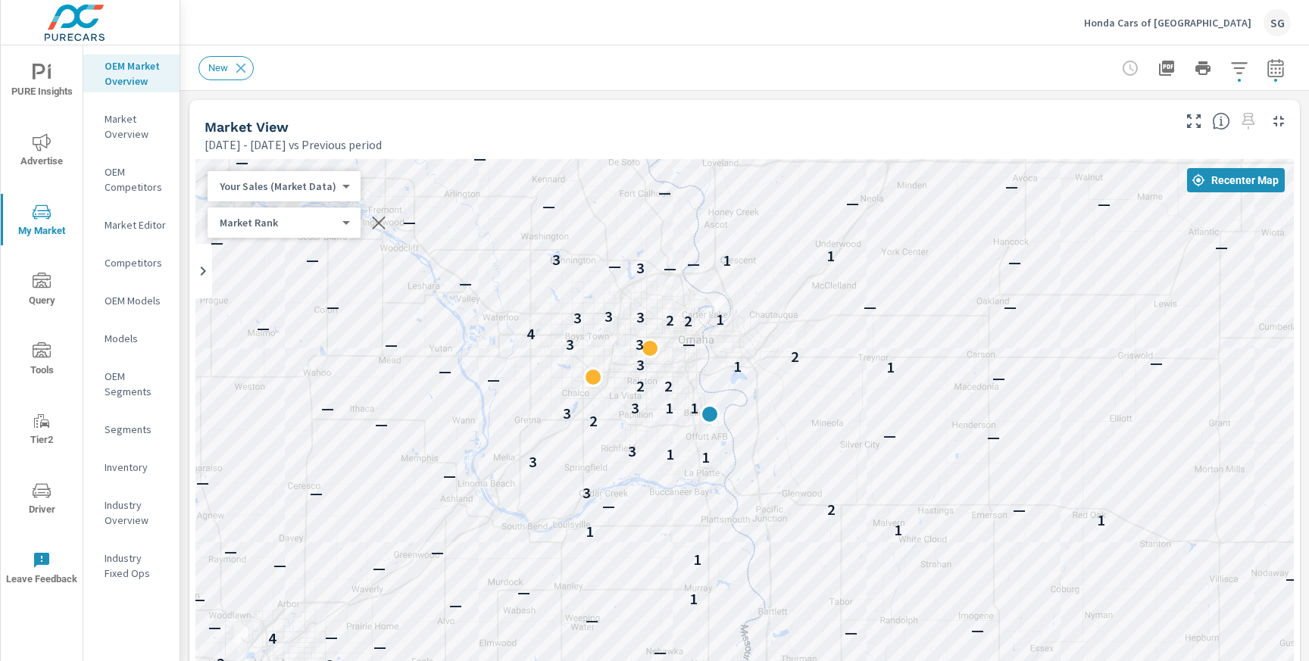
drag, startPoint x: 969, startPoint y: 392, endPoint x: 925, endPoint y: 214, distance: 183.5
click at [925, 214] on div "— — — — — — 1 — — — — 1 — — — 1 — 1 — 2 — — — — — — 2 1 — 5 4 — — — 2 — — — 1 —…" at bounding box center [744, 580] width 1098 height 842
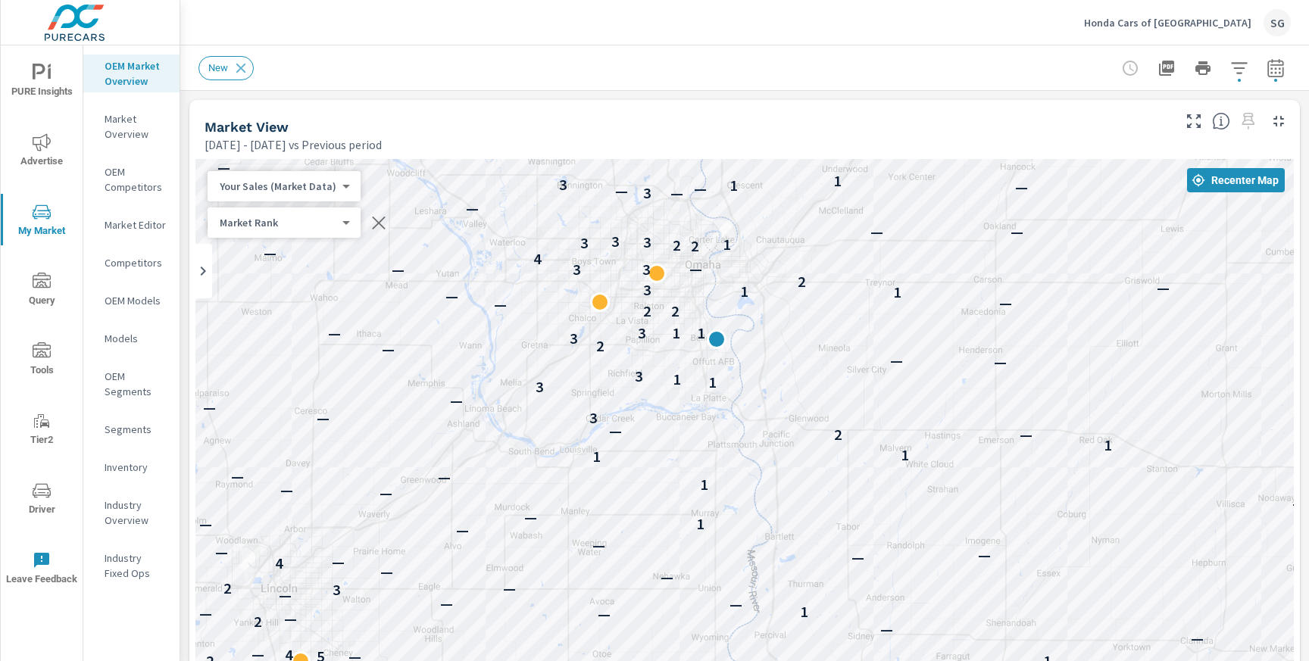
drag, startPoint x: 922, startPoint y: 238, endPoint x: 929, endPoint y: 161, distance: 77.5
click at [930, 161] on div "— — — — — — — 1 — — — — 1 — — — 1 — 1 — 2 — — — — — — 2 1 — 5 4 — — — 2 — — — 1…" at bounding box center [744, 580] width 1098 height 842
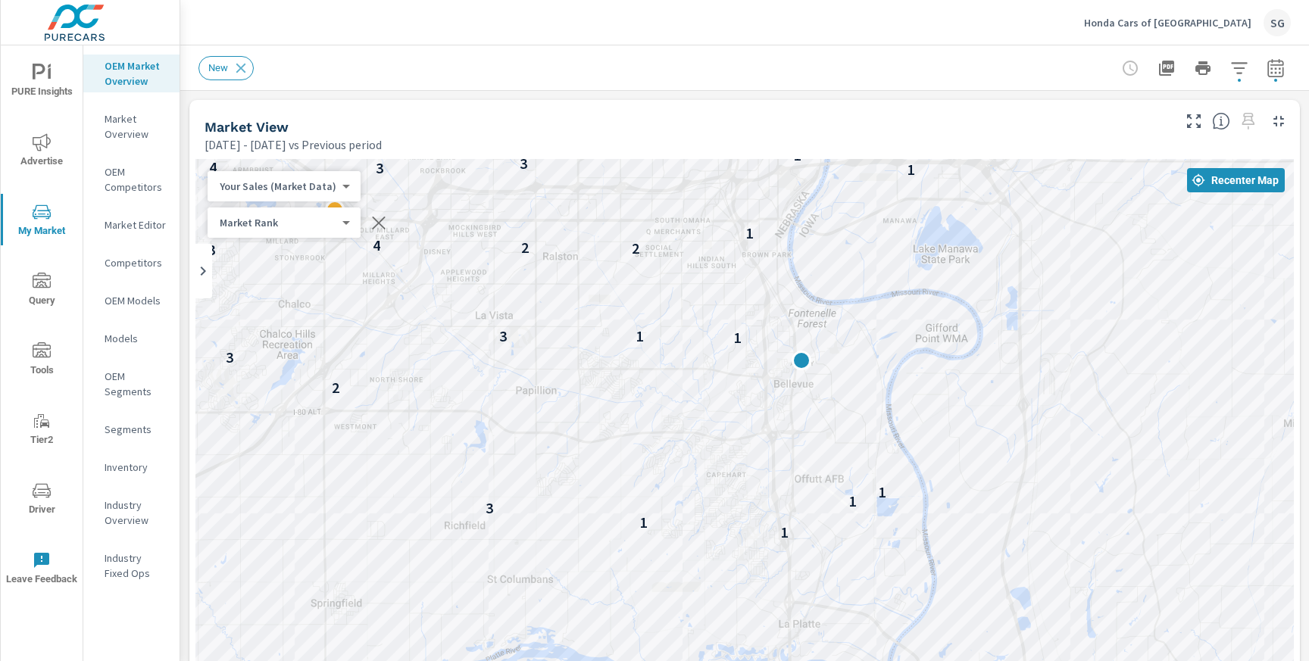
drag, startPoint x: 719, startPoint y: 433, endPoint x: 1013, endPoint y: 691, distance: 390.7
click at [1013, 660] on html "PURE Insights Advertise My Market Query Tools Tier2 Driver Leave Feedback OEM M…" at bounding box center [654, 330] width 1309 height 661
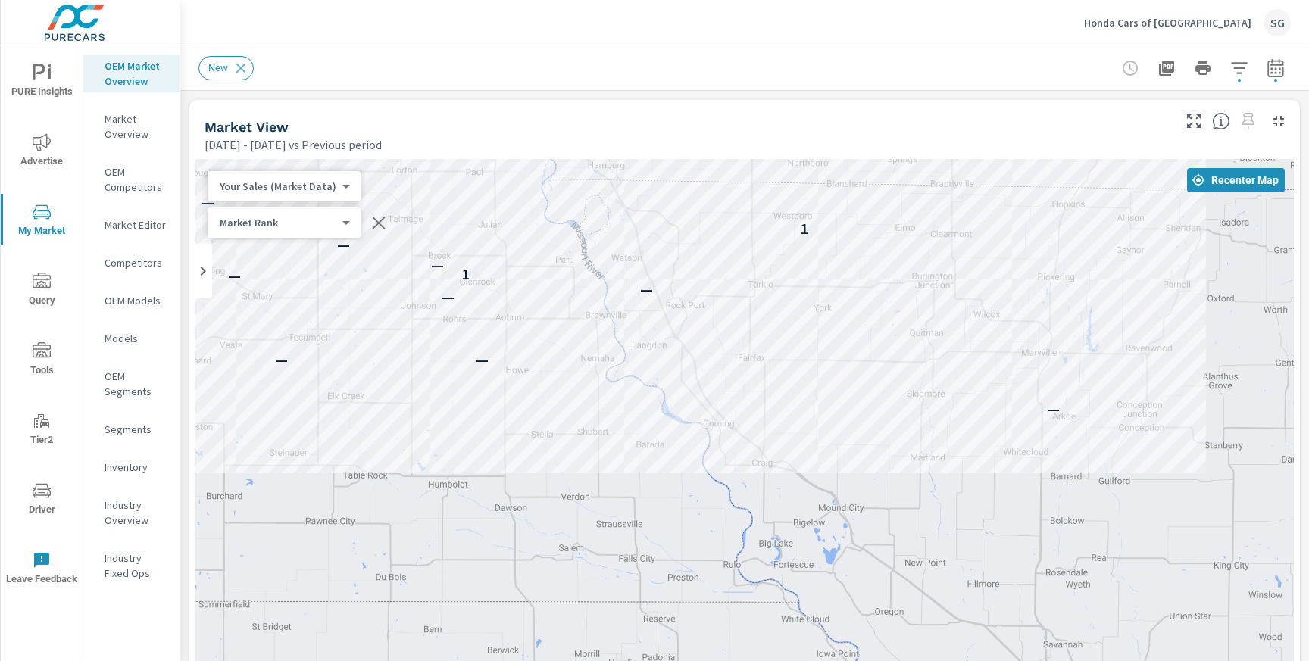
drag, startPoint x: 696, startPoint y: 500, endPoint x: 526, endPoint y: -117, distance: 640.3
click at [526, 0] on html "PURE Insights Advertise My Market Query Tools Tier2 Driver Leave Feedback OEM M…" at bounding box center [654, 330] width 1309 height 661
click at [838, 345] on div "— — — — — — — — — — — 1 — — — — 1 — — — 1 — 1 — 2 — — — — — — 2 1 — 5 4 — — — 2…" at bounding box center [744, 580] width 1098 height 842
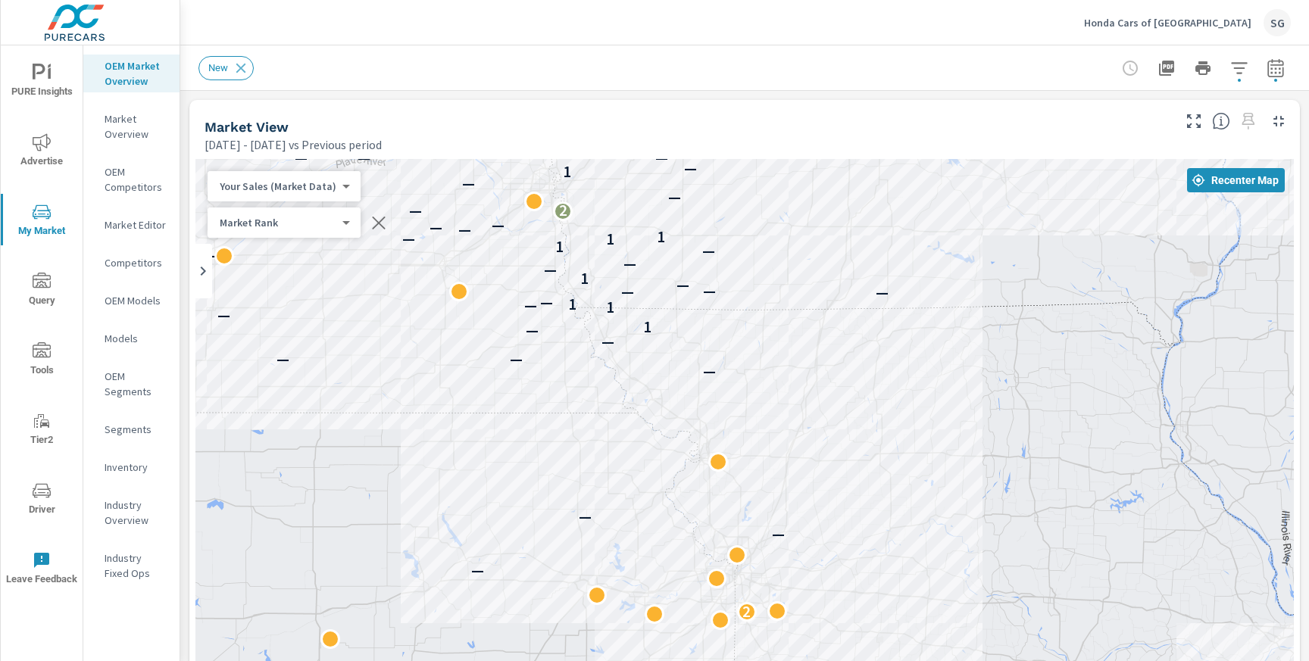
drag, startPoint x: 639, startPoint y: 458, endPoint x: 448, endPoint y: 462, distance: 190.9
click at [448, 462] on div "— — — 2 — — — — — — — — 1 — 1 — 1 — — — — — — 1 — — — — 1 1 — 1 — — — — 2 — — 1…" at bounding box center [744, 580] width 1098 height 842
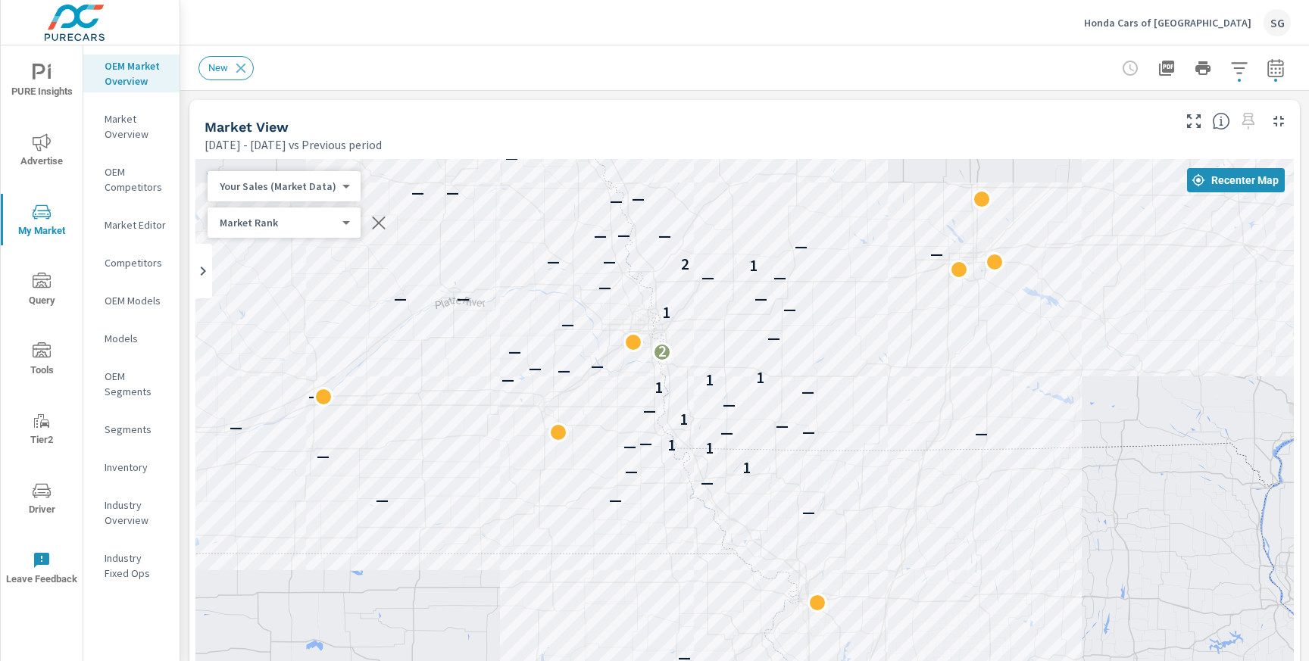
drag, startPoint x: 822, startPoint y: 376, endPoint x: 922, endPoint y: 519, distance: 174.6
click at [922, 519] on div "— — — 2 — — — — — — — — 1 — 1 — 1 — — — — — — 1 — — — — 1 1 — 1 — — — — 2 — — 1…" at bounding box center [744, 580] width 1098 height 842
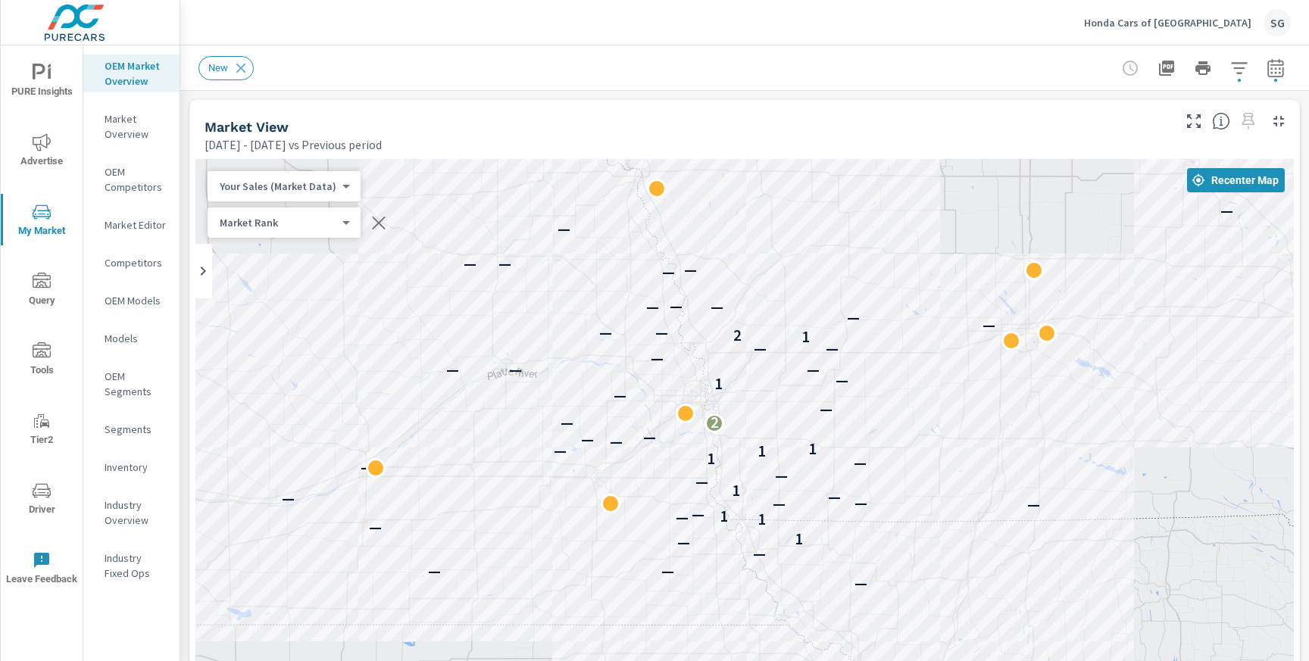
drag, startPoint x: 916, startPoint y: 330, endPoint x: 968, endPoint y: 404, distance: 90.2
click at [968, 404] on div "— — — 2 — — — — — — — — 1 — 1 — 1 — — — — — — 1 — — — — 1 1 — 1 — — — — 2 — — 1…" at bounding box center [744, 580] width 1098 height 842
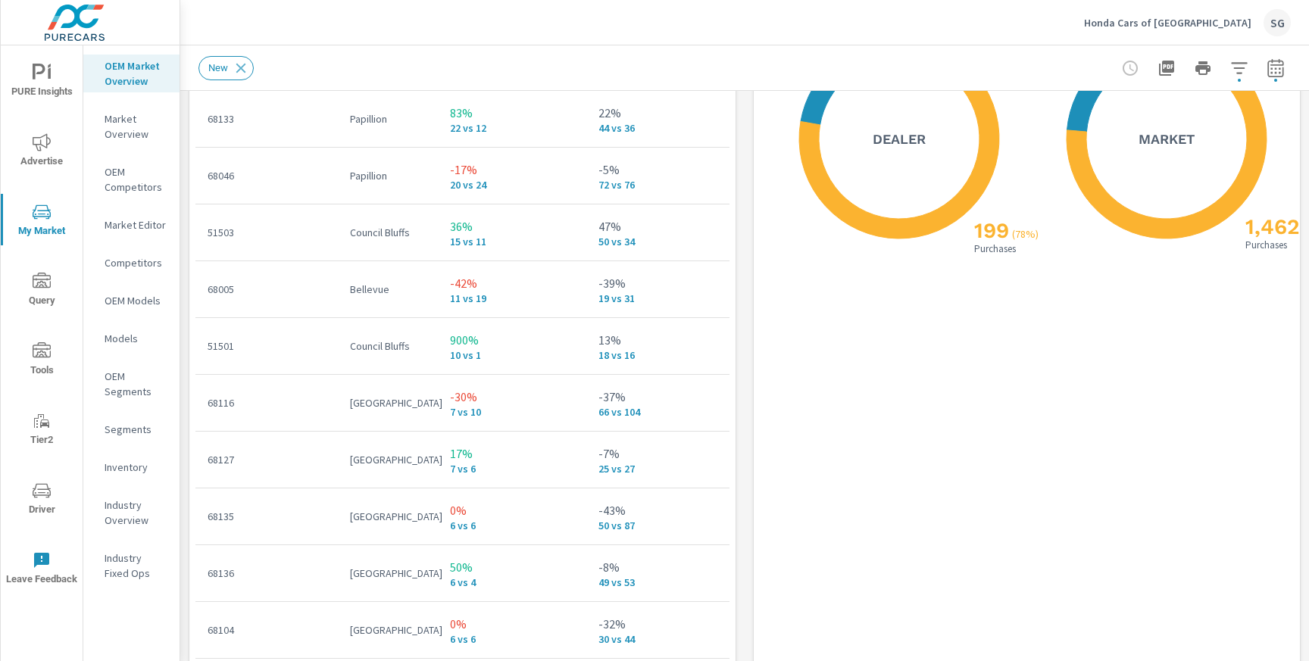
scroll to position [2023, 0]
